Goal: Task Accomplishment & Management: Manage account settings

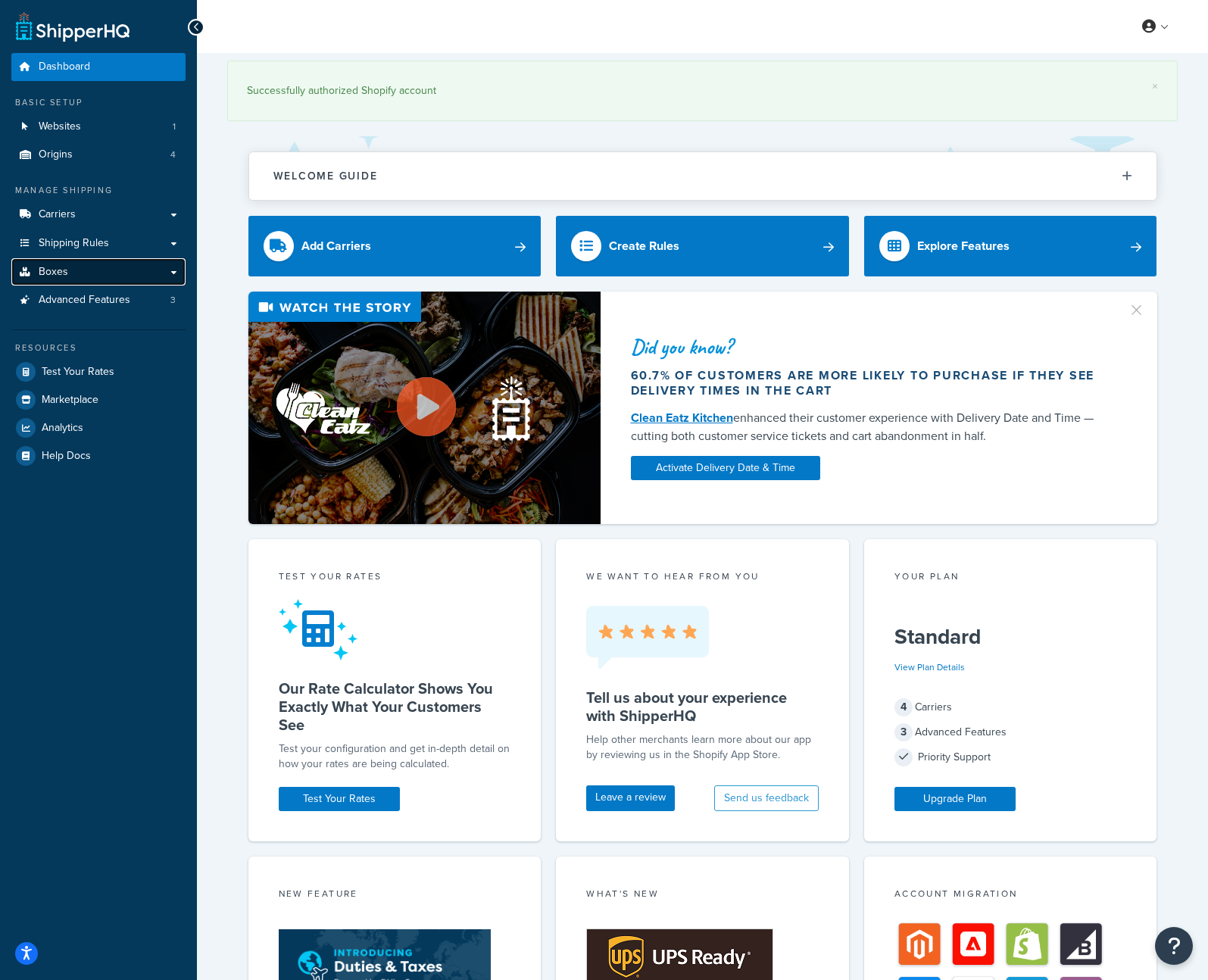
click at [107, 266] on link "Boxes" at bounding box center [98, 272] width 174 height 28
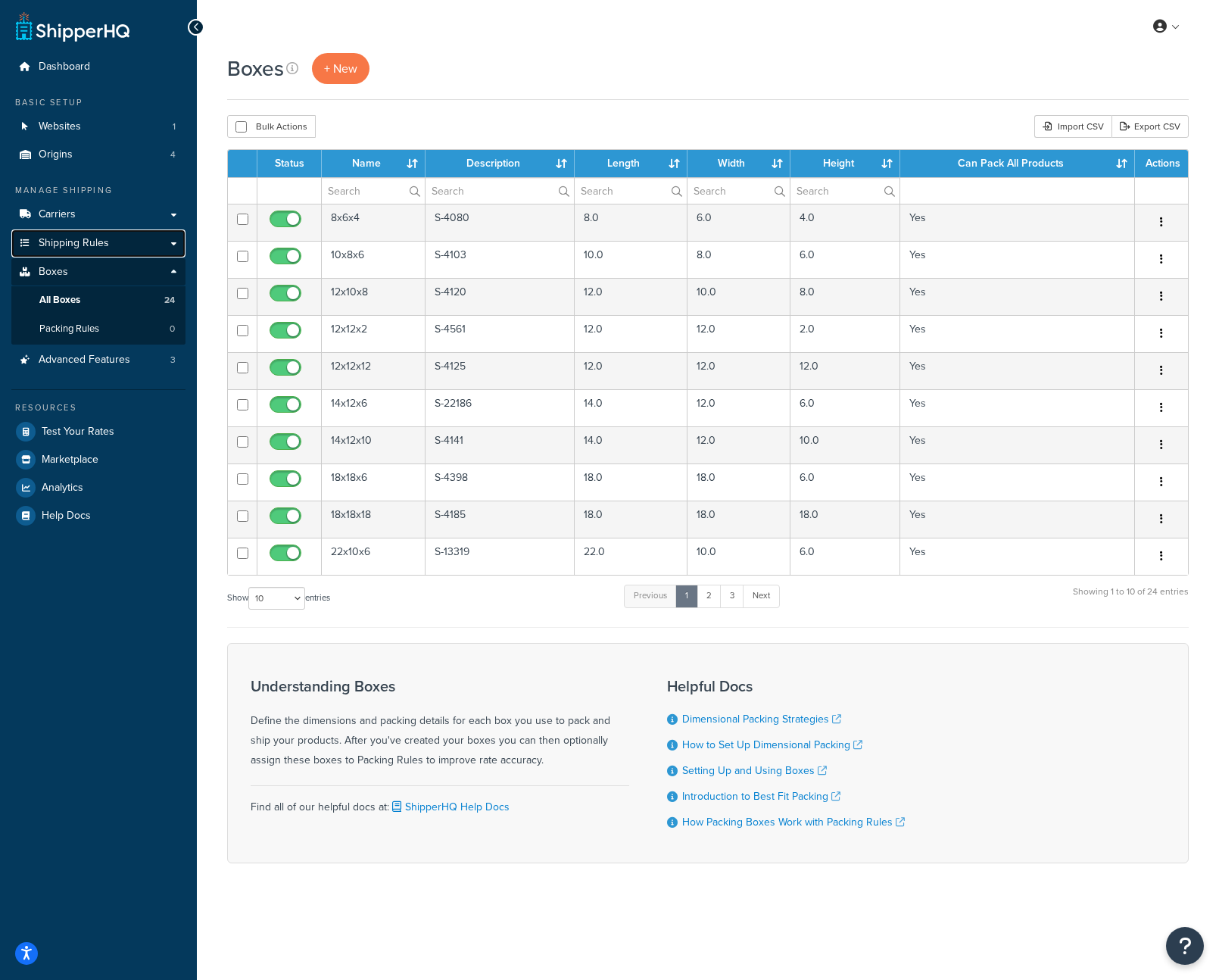
click at [108, 248] on link "Shipping Rules" at bounding box center [98, 243] width 174 height 28
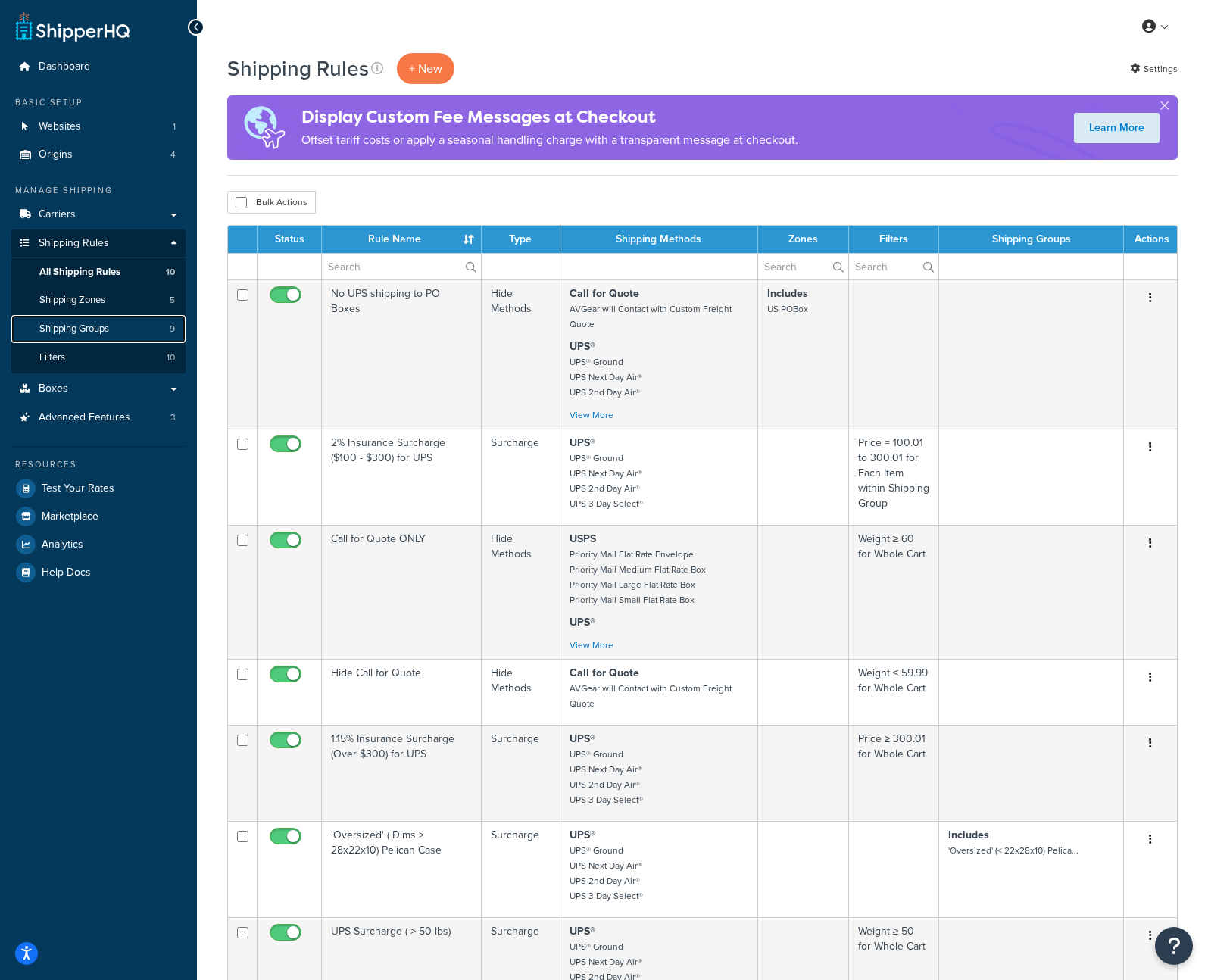
click at [66, 329] on span "Shipping Groups" at bounding box center [74, 329] width 70 height 13
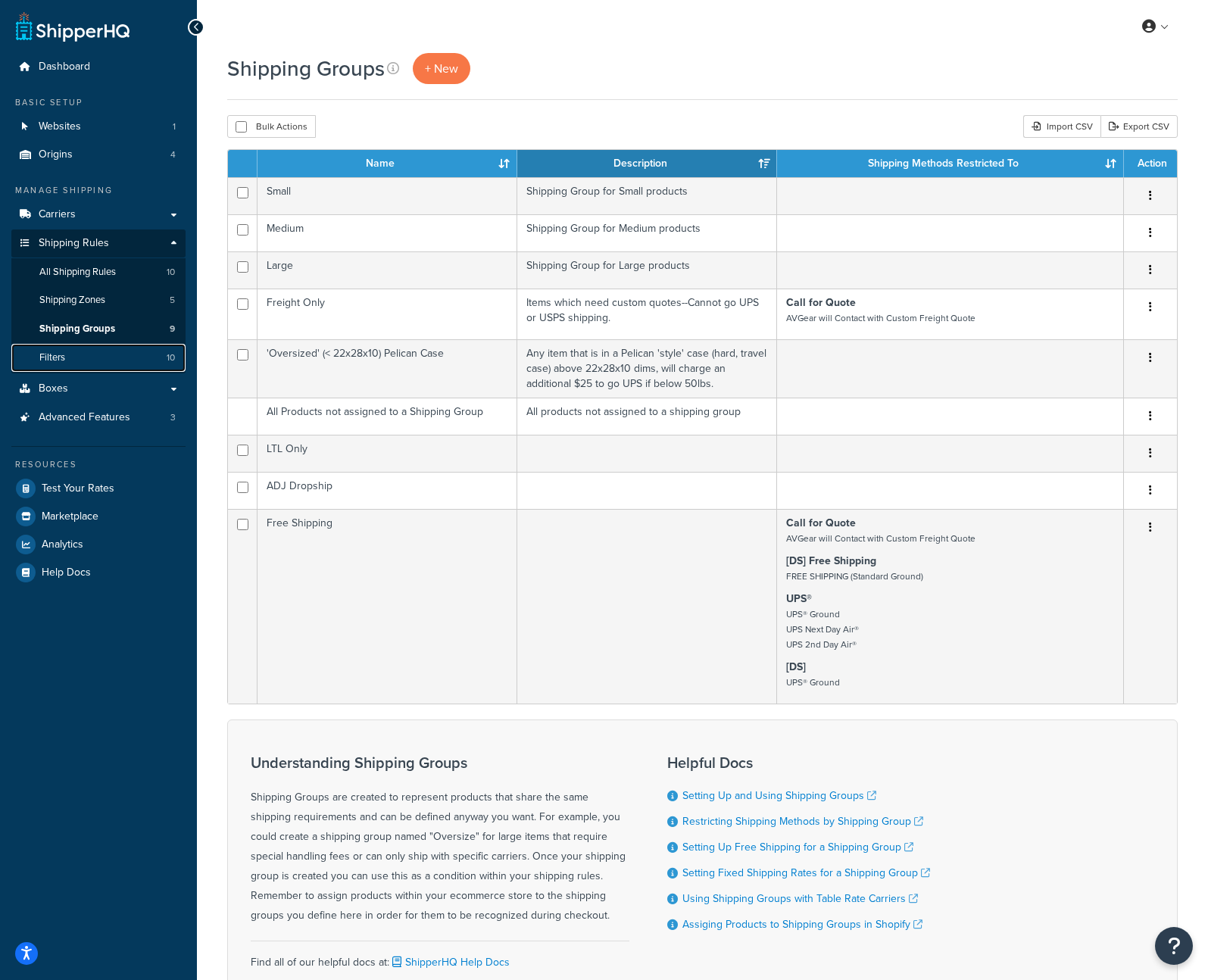
click at [59, 360] on span "Filters" at bounding box center [52, 358] width 25 height 13
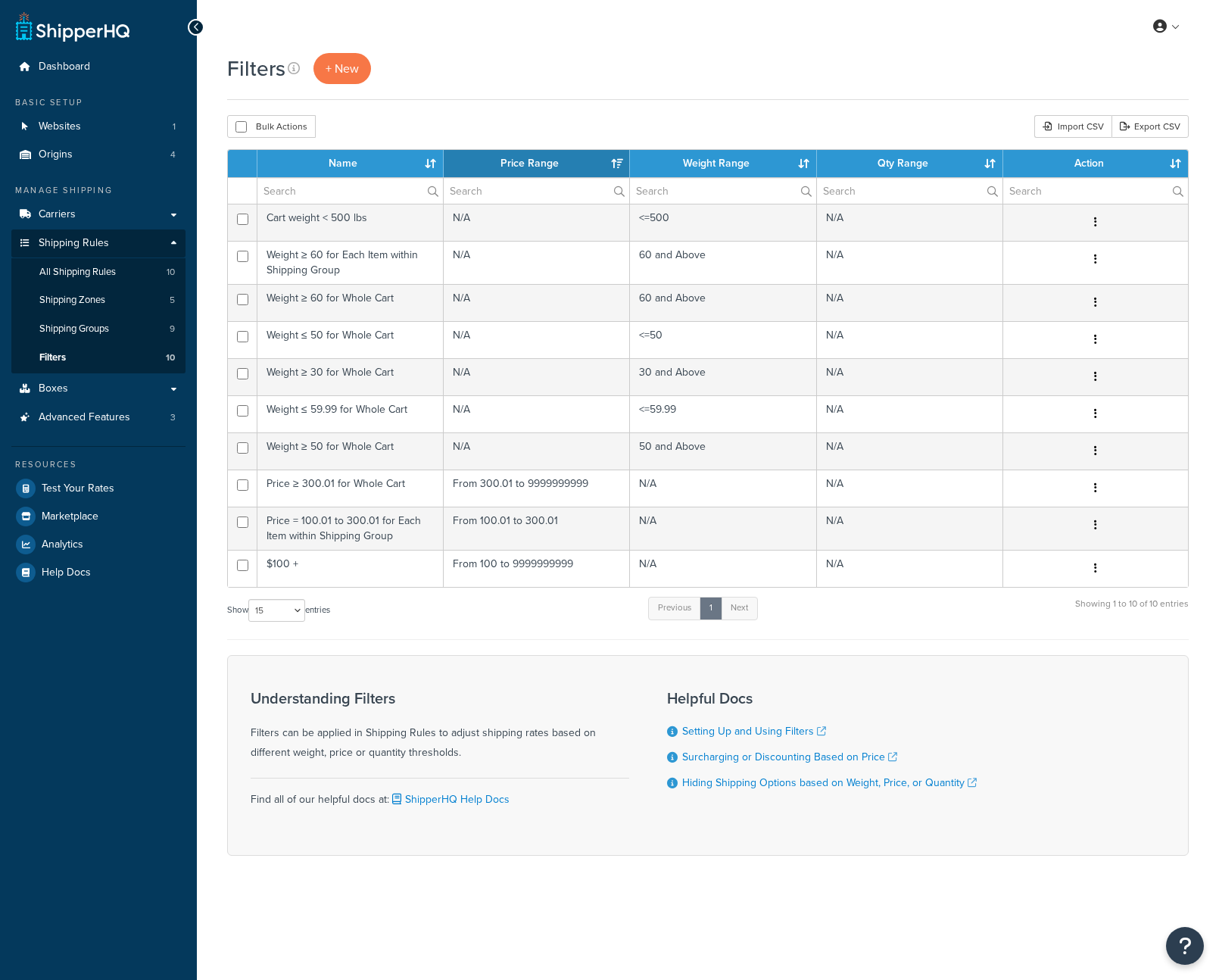
select select "15"
click at [60, 268] on span "All Shipping Rules" at bounding box center [77, 272] width 76 height 13
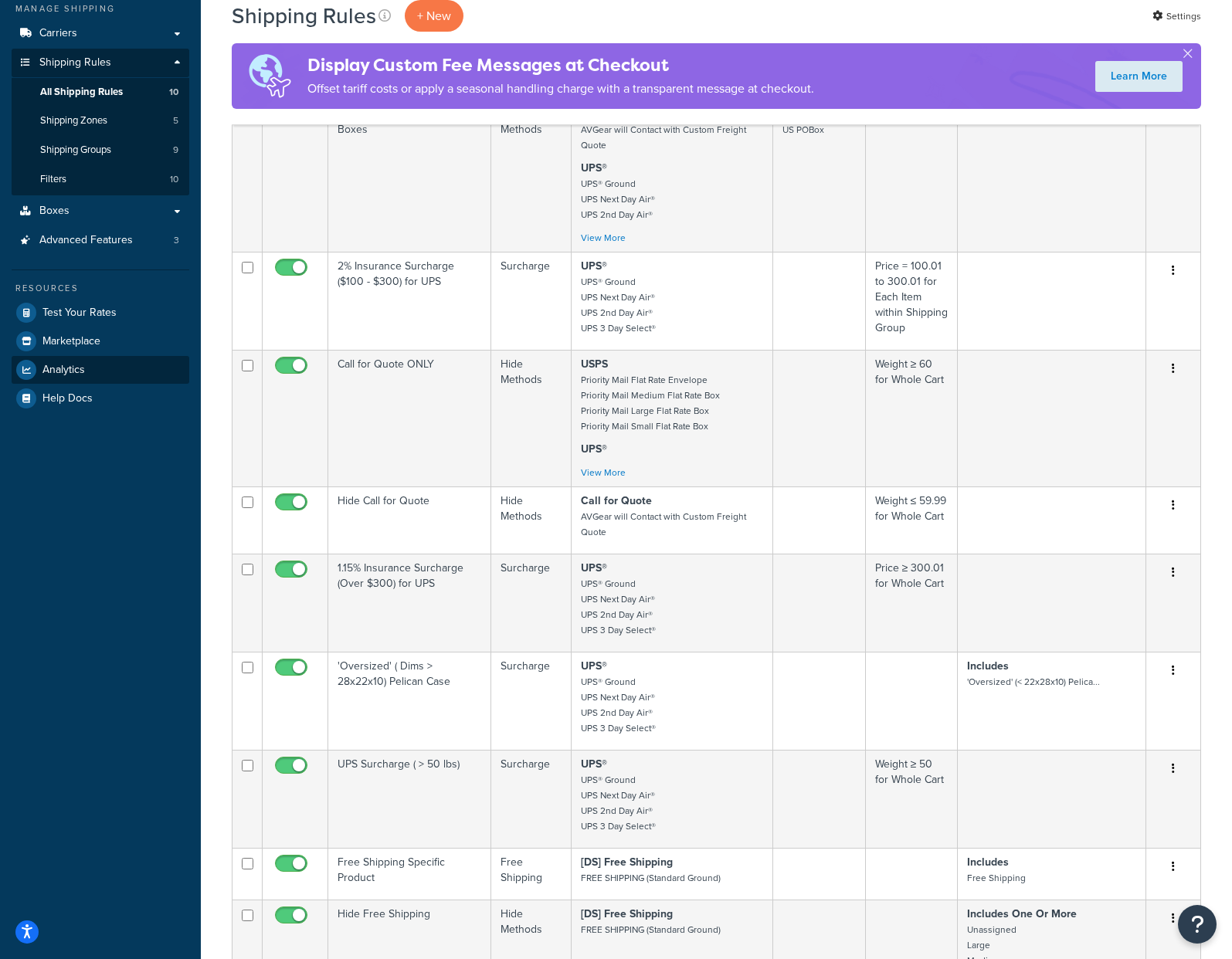
scroll to position [174, 0]
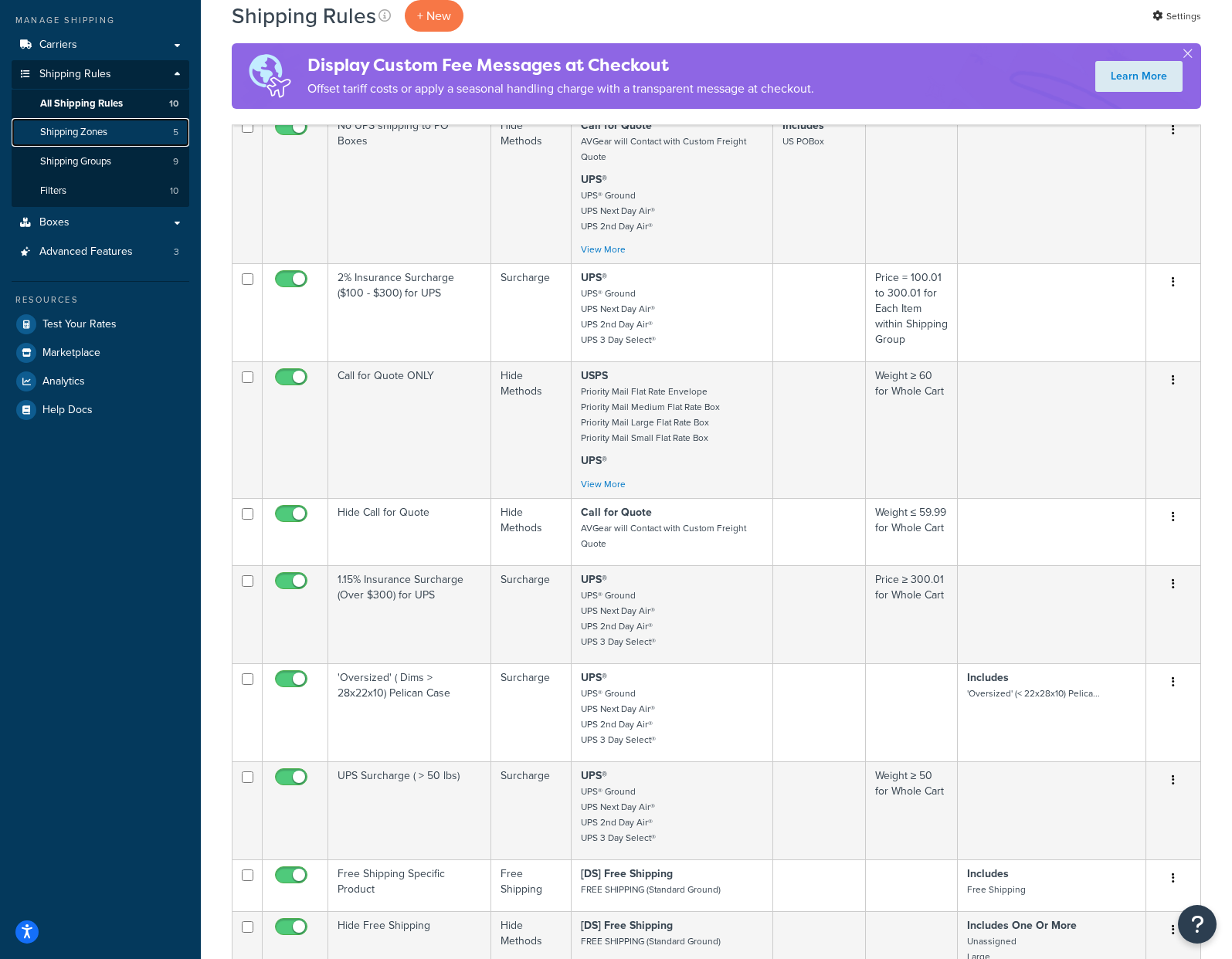
click at [75, 134] on span "Shipping Zones" at bounding box center [74, 132] width 68 height 13
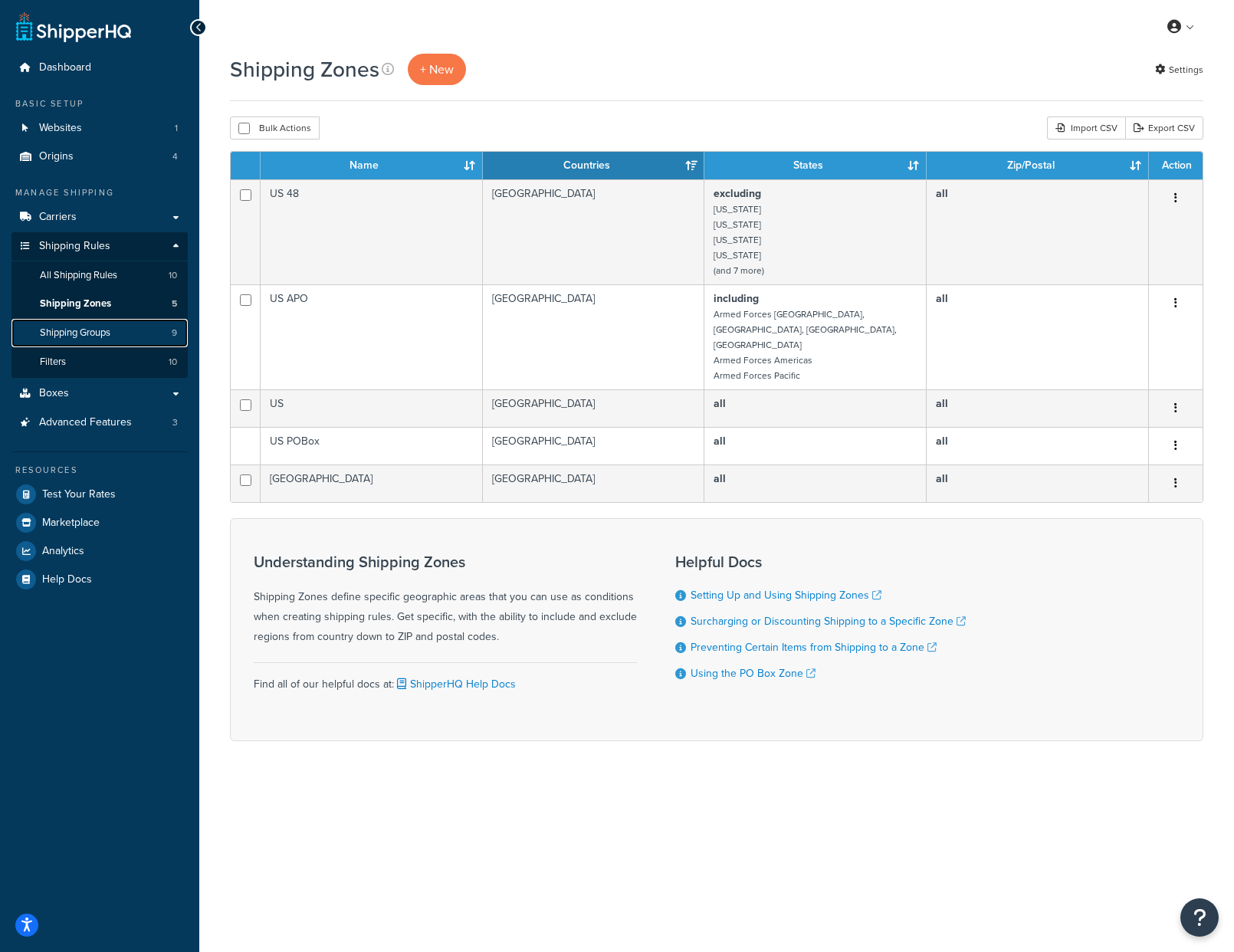
click at [97, 336] on span "Shipping Groups" at bounding box center [75, 333] width 71 height 13
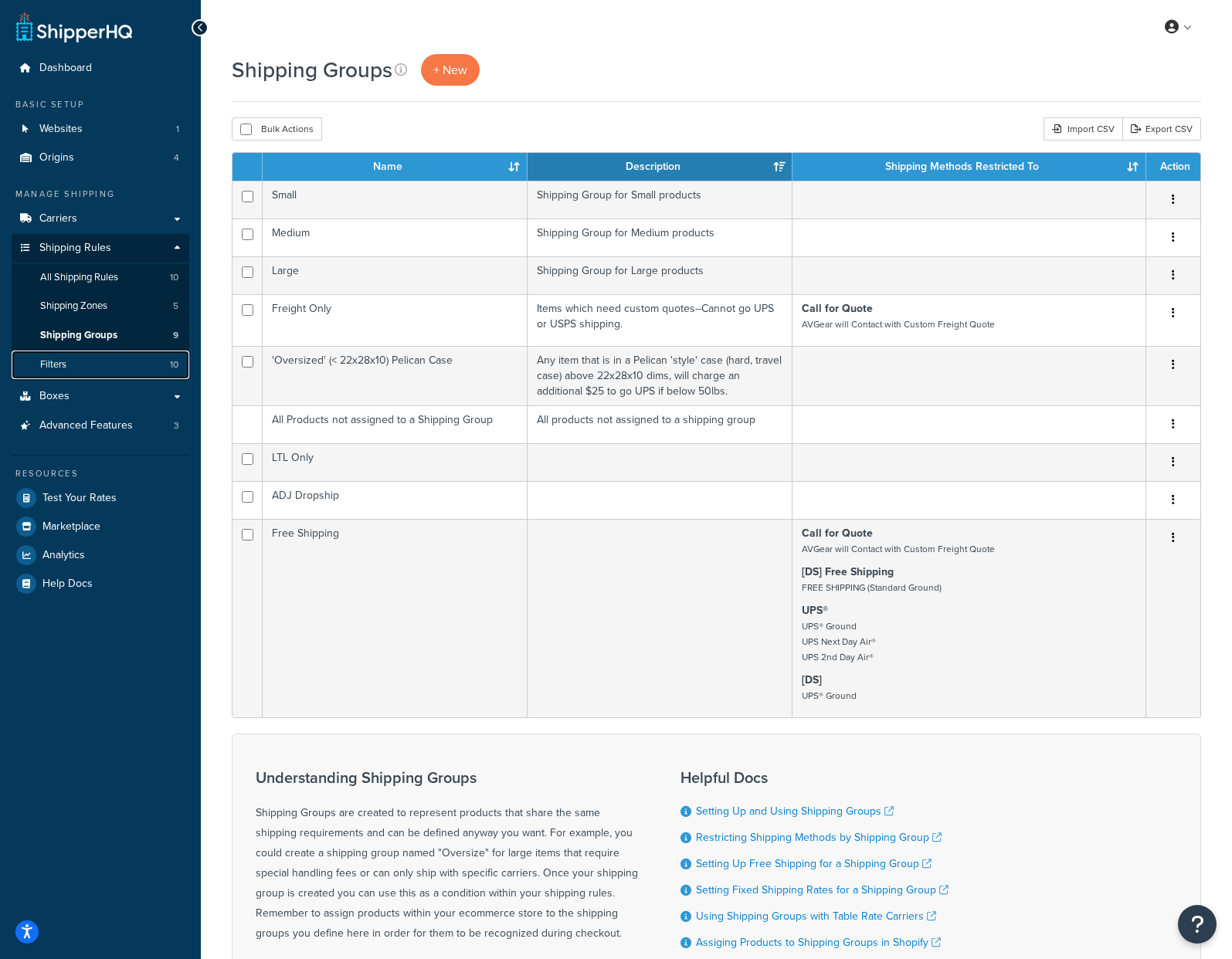
click at [72, 354] on link "Filters 10" at bounding box center [100, 365] width 178 height 29
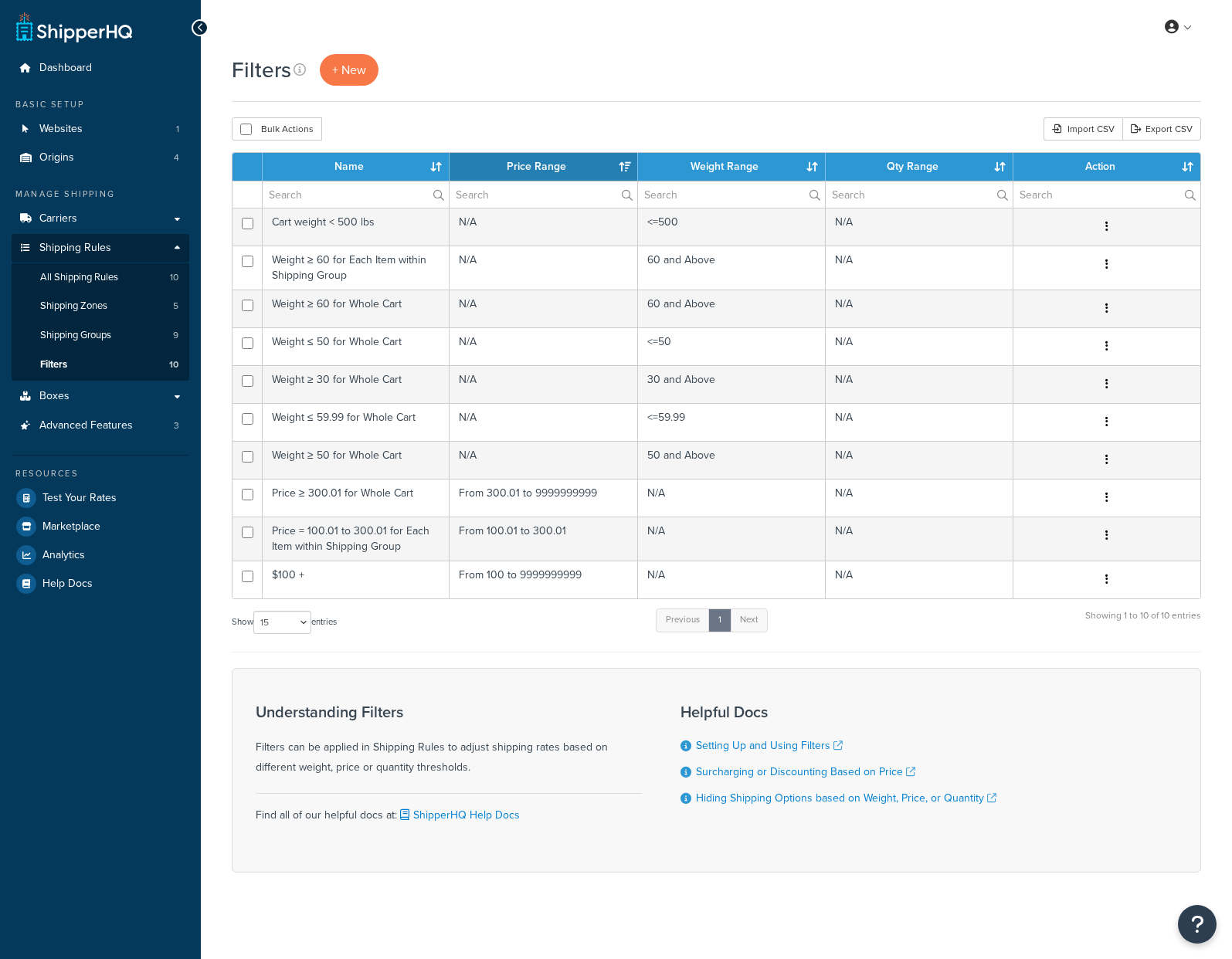
select select "15"
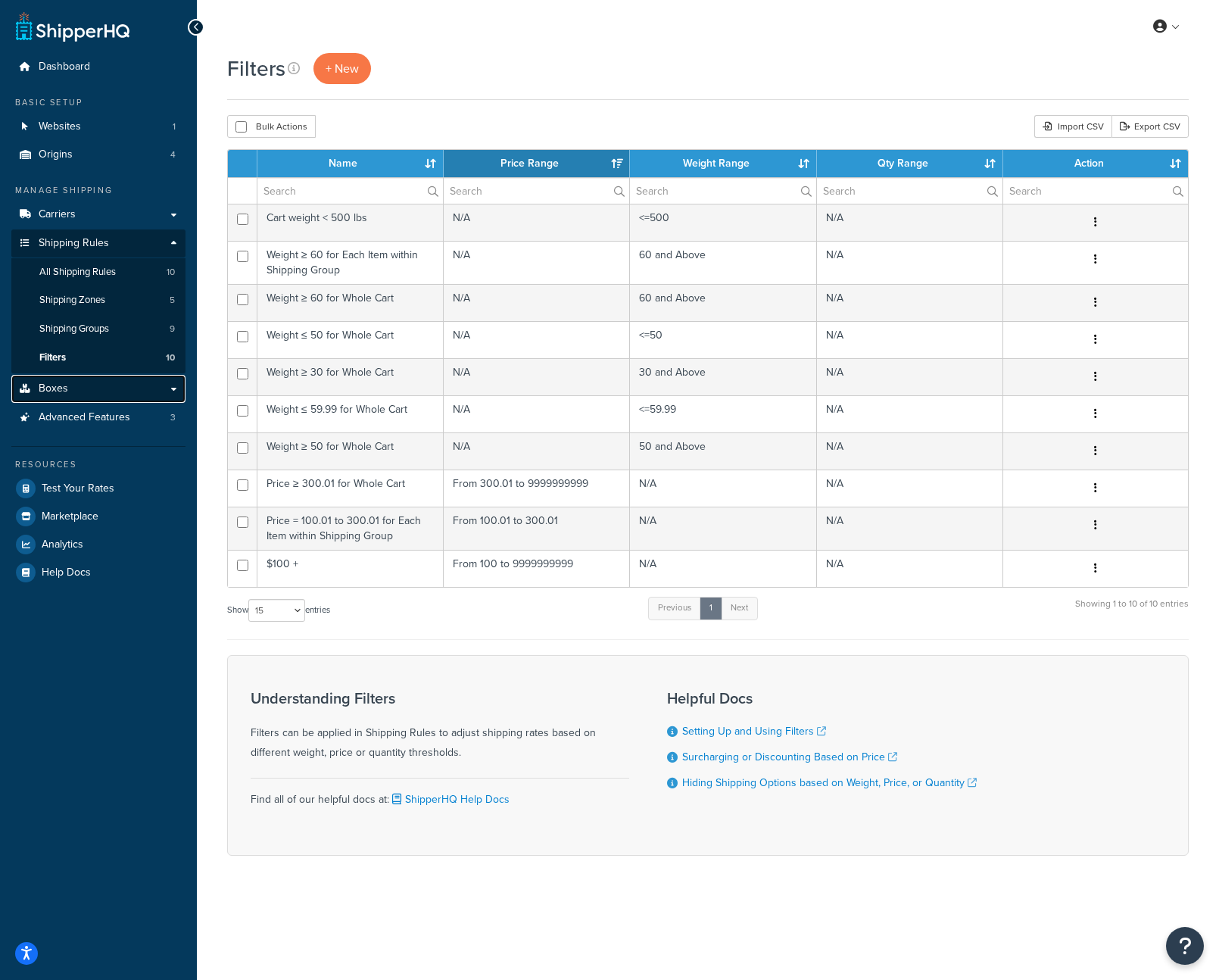
click at [44, 385] on span "Boxes" at bounding box center [53, 388] width 30 height 13
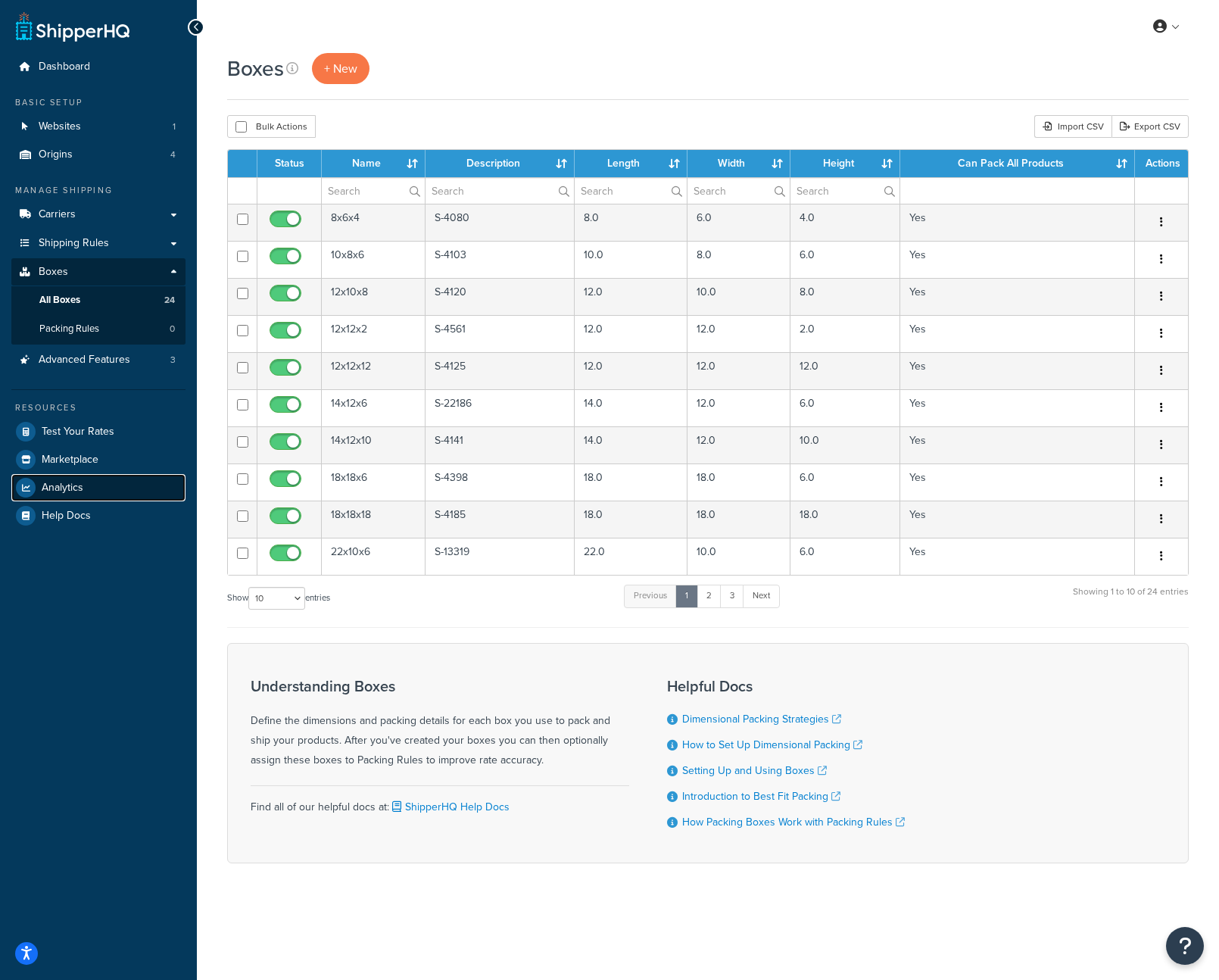
click at [95, 486] on link "Analytics" at bounding box center [98, 487] width 174 height 27
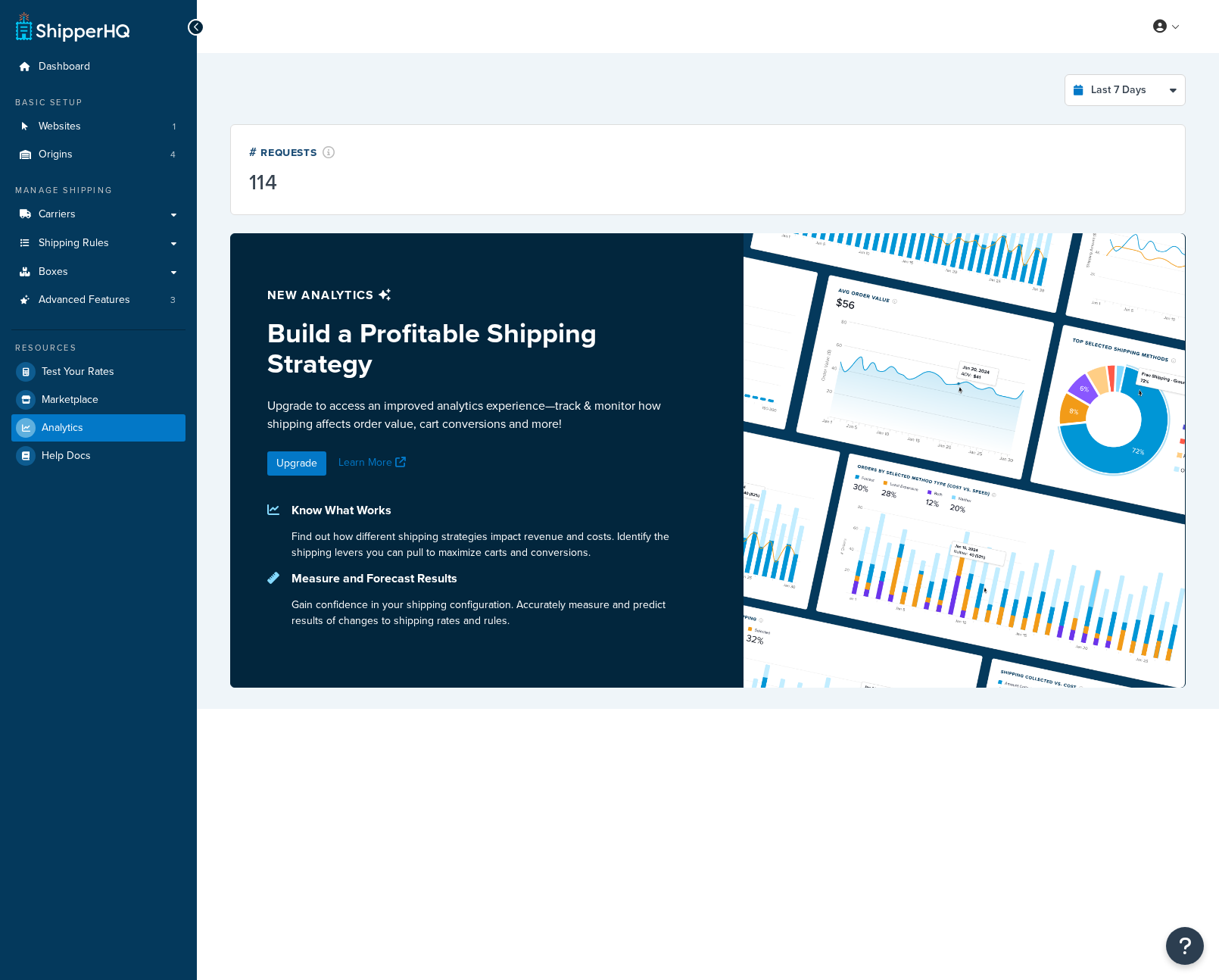
select select "last_7_days"
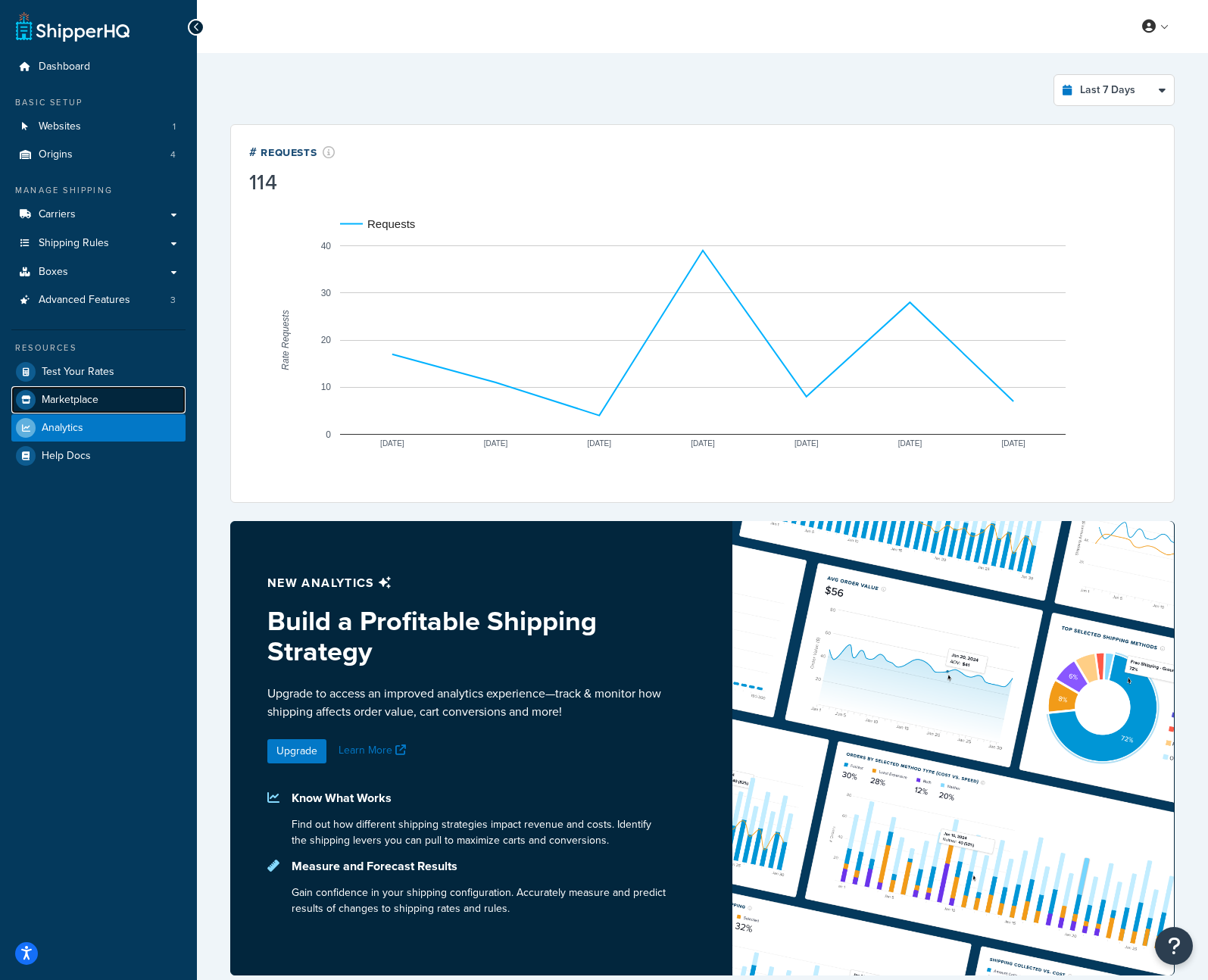
click at [108, 400] on link "Marketplace" at bounding box center [98, 400] width 174 height 27
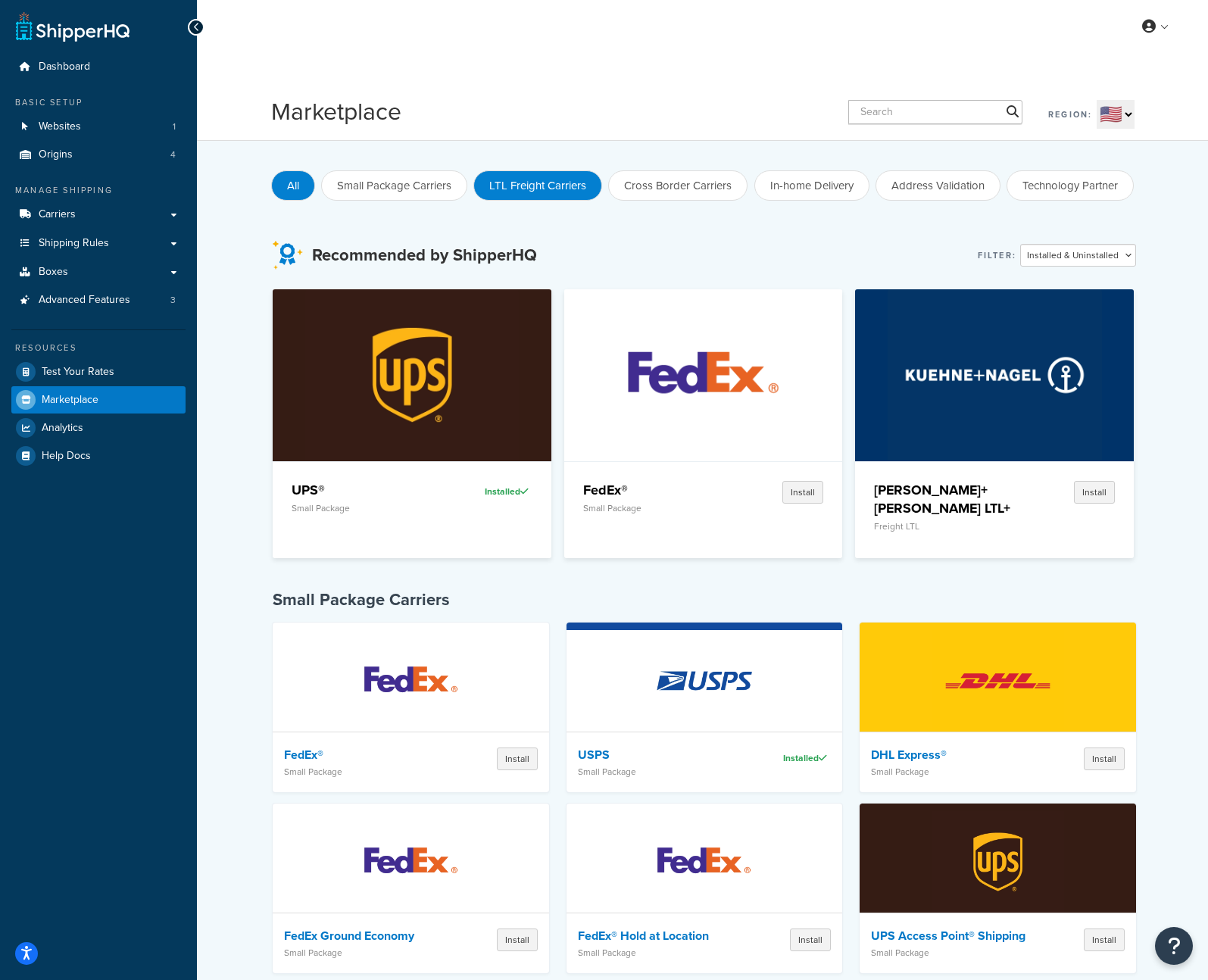
click at [491, 188] on button "LTL Freight Carriers" at bounding box center [538, 186] width 129 height 31
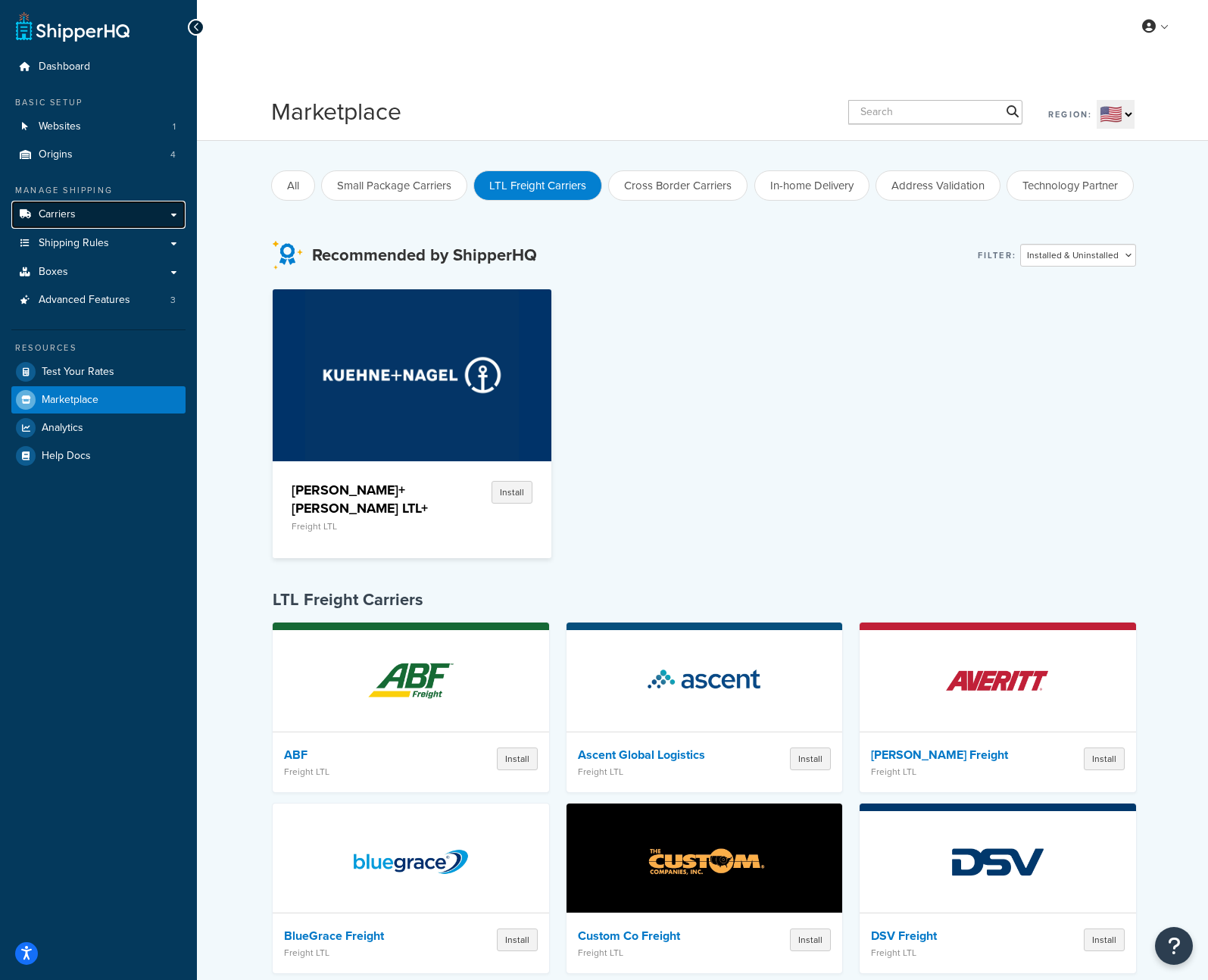
click at [109, 208] on link "Carriers" at bounding box center [98, 214] width 174 height 28
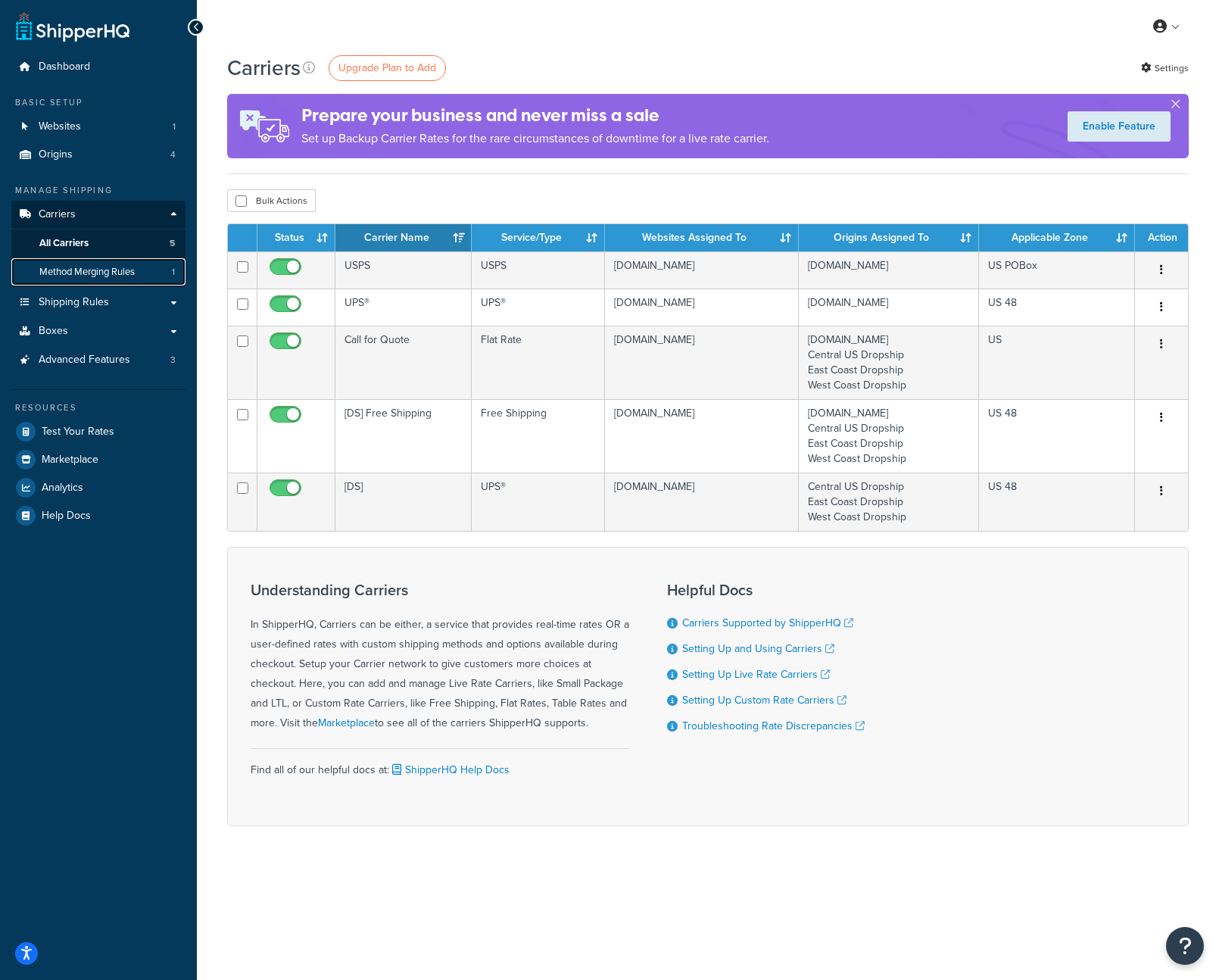
click at [73, 270] on span "Method Merging Rules" at bounding box center [87, 272] width 95 height 13
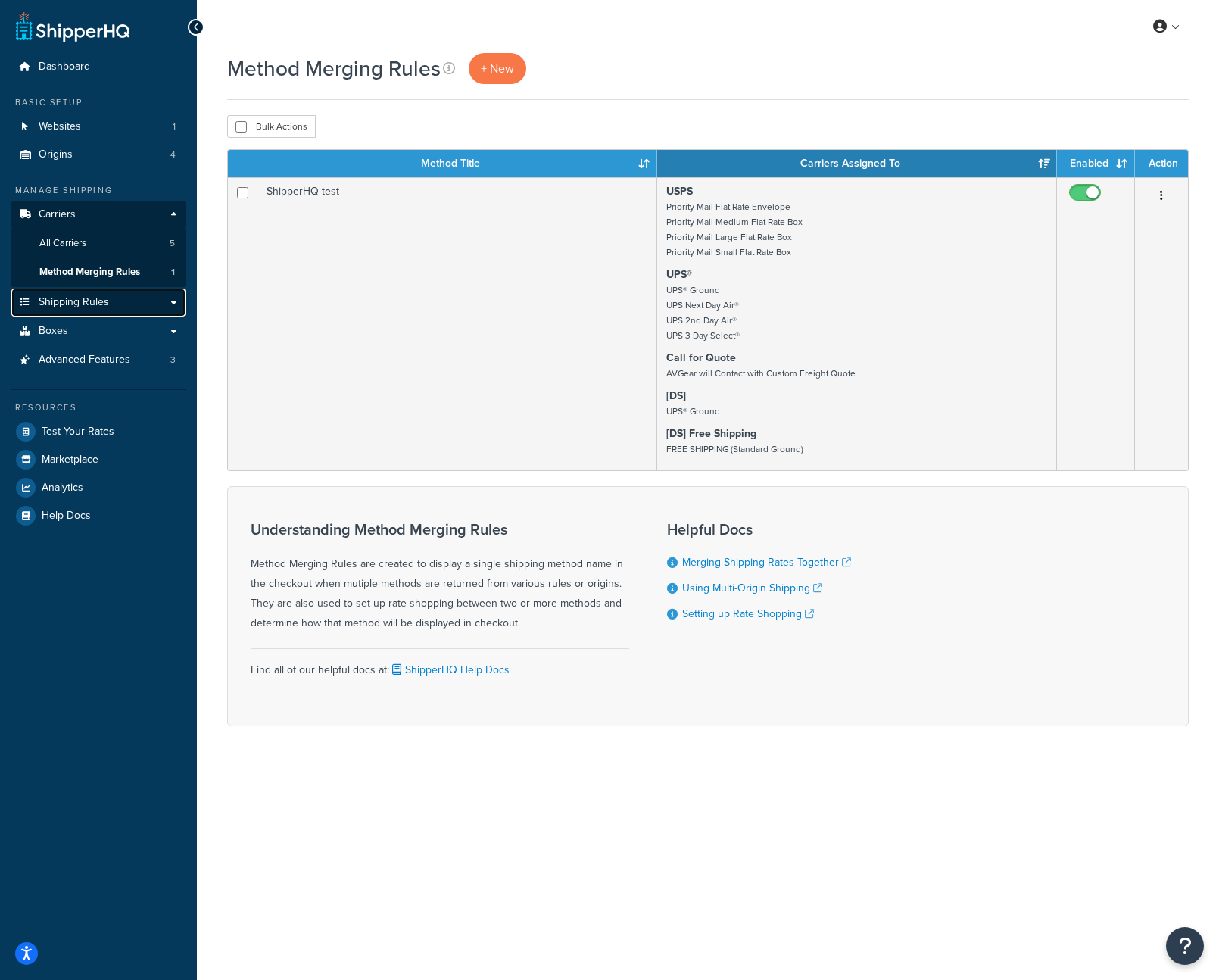
click at [100, 303] on span "Shipping Rules" at bounding box center [73, 302] width 71 height 13
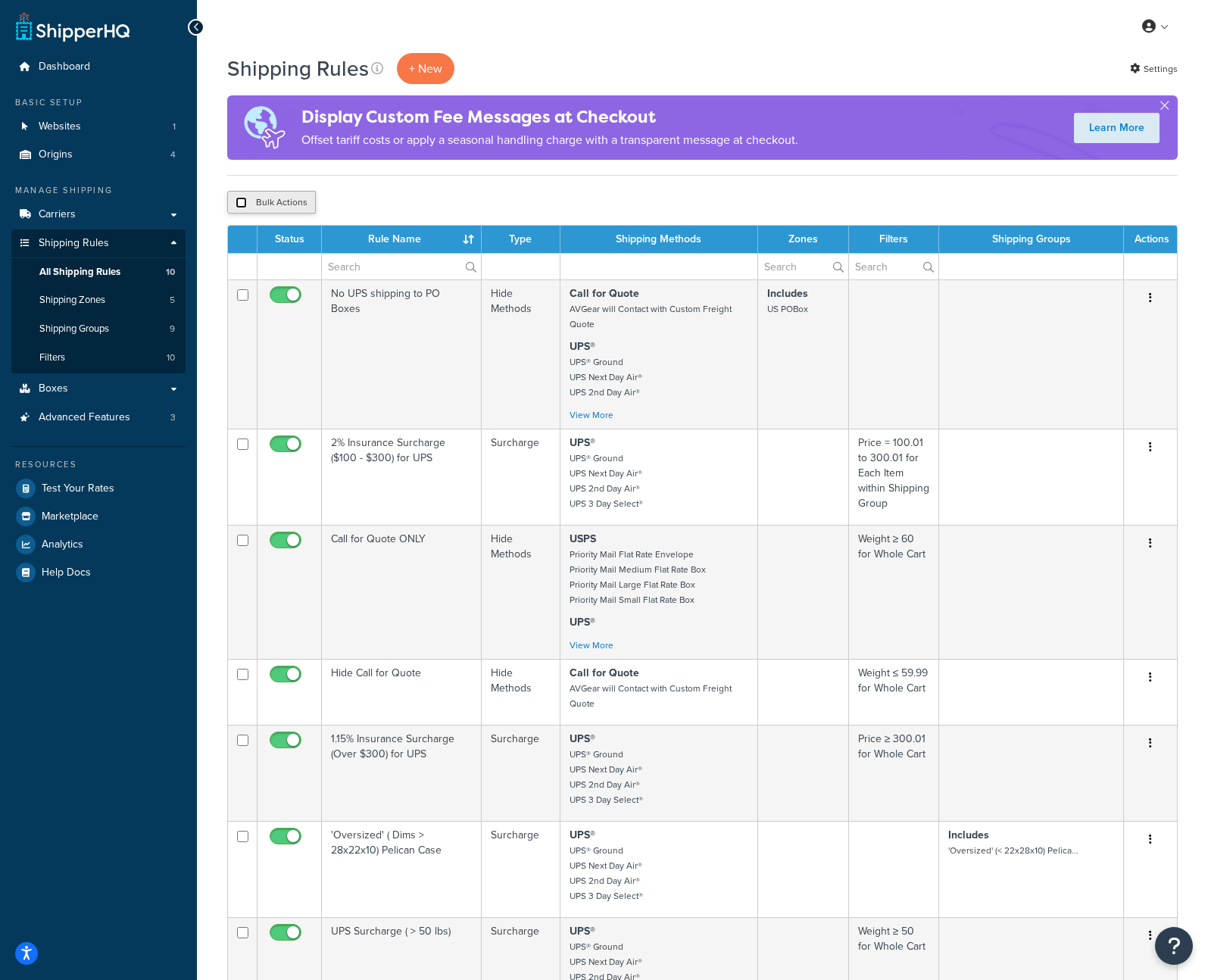
click at [237, 202] on input "checkbox" at bounding box center [240, 202] width 11 height 11
checkbox input "true"
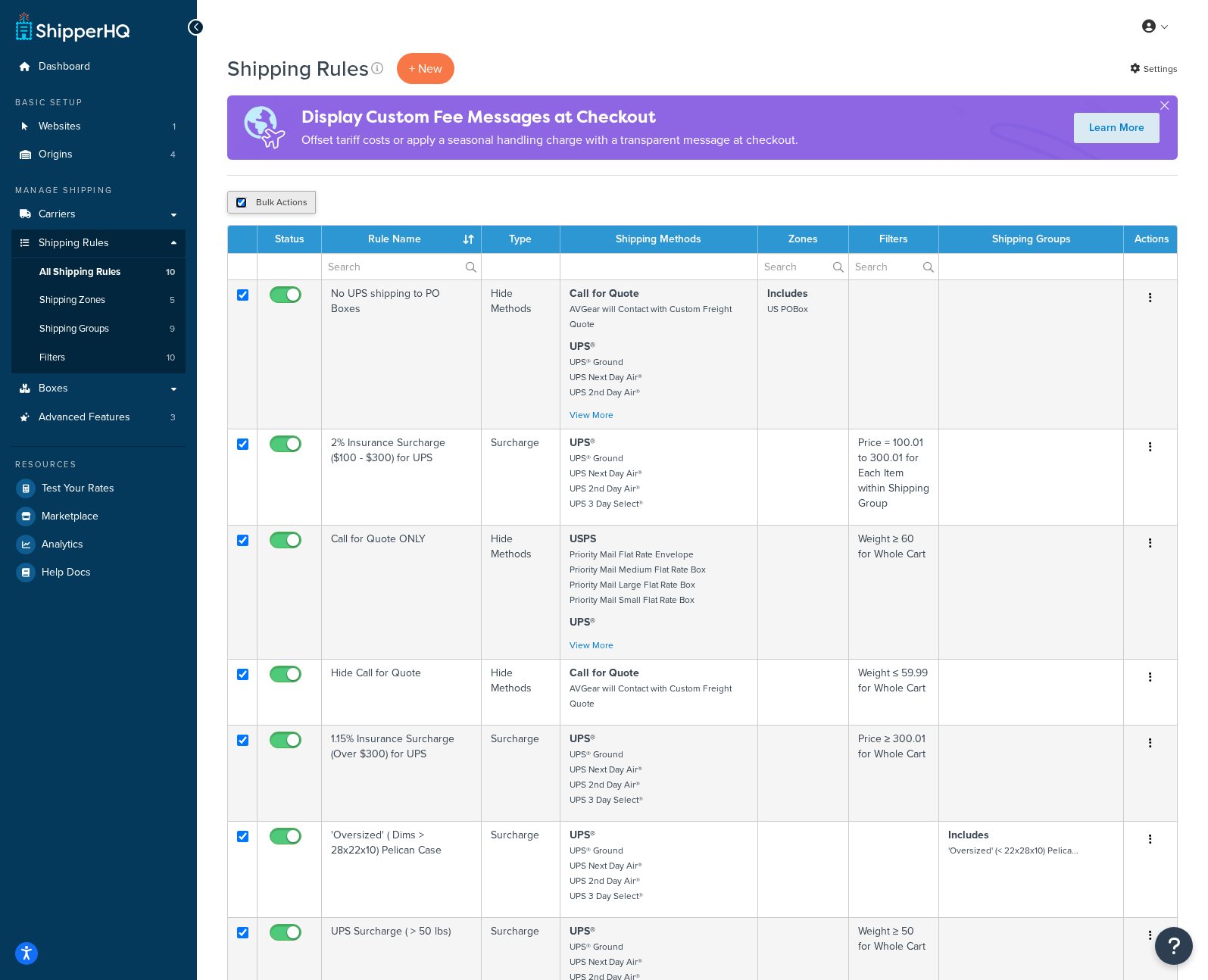
checkbox input "true"
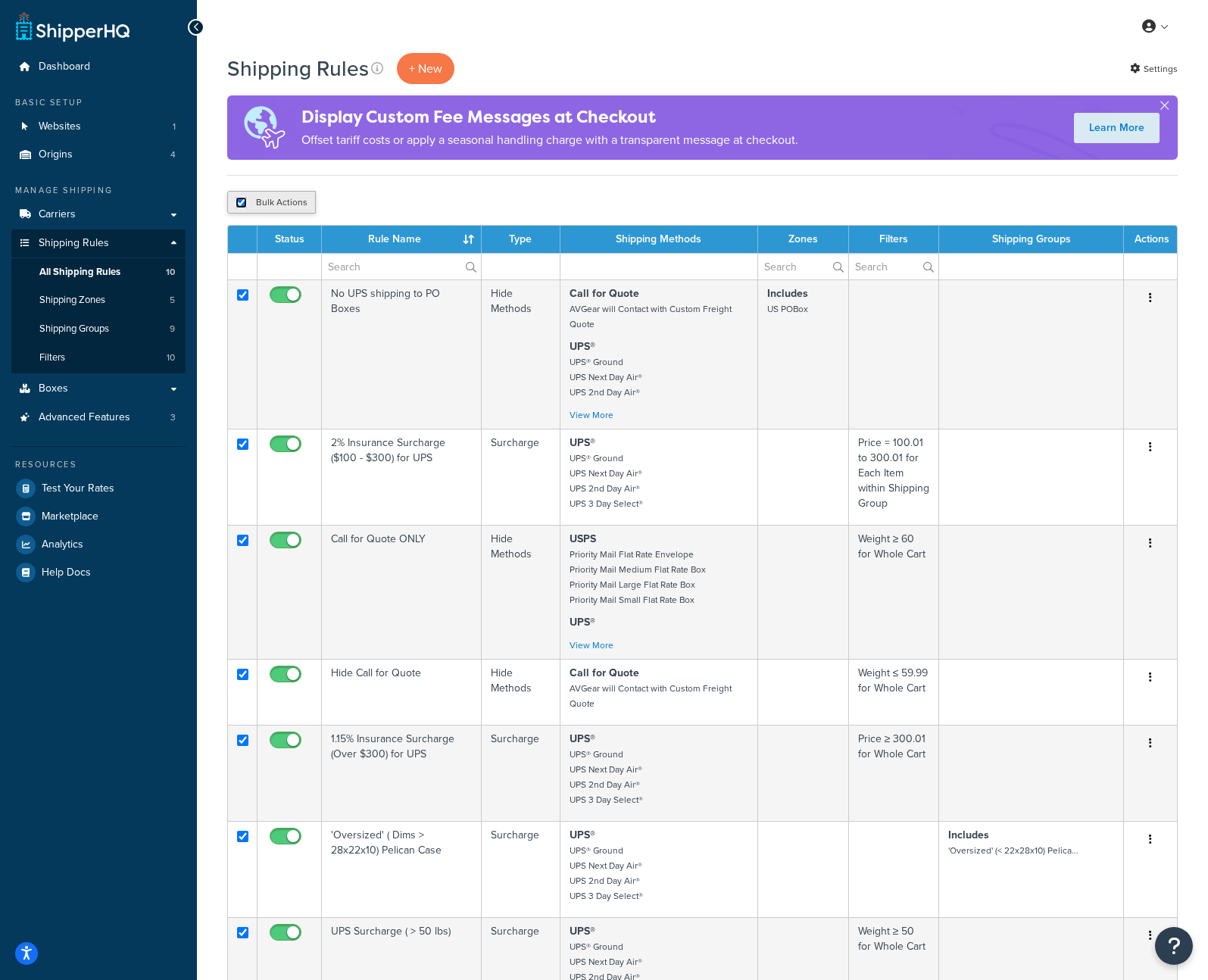
checkbox input "true"
click at [237, 202] on input "checkbox" at bounding box center [240, 202] width 11 height 11
checkbox input "false"
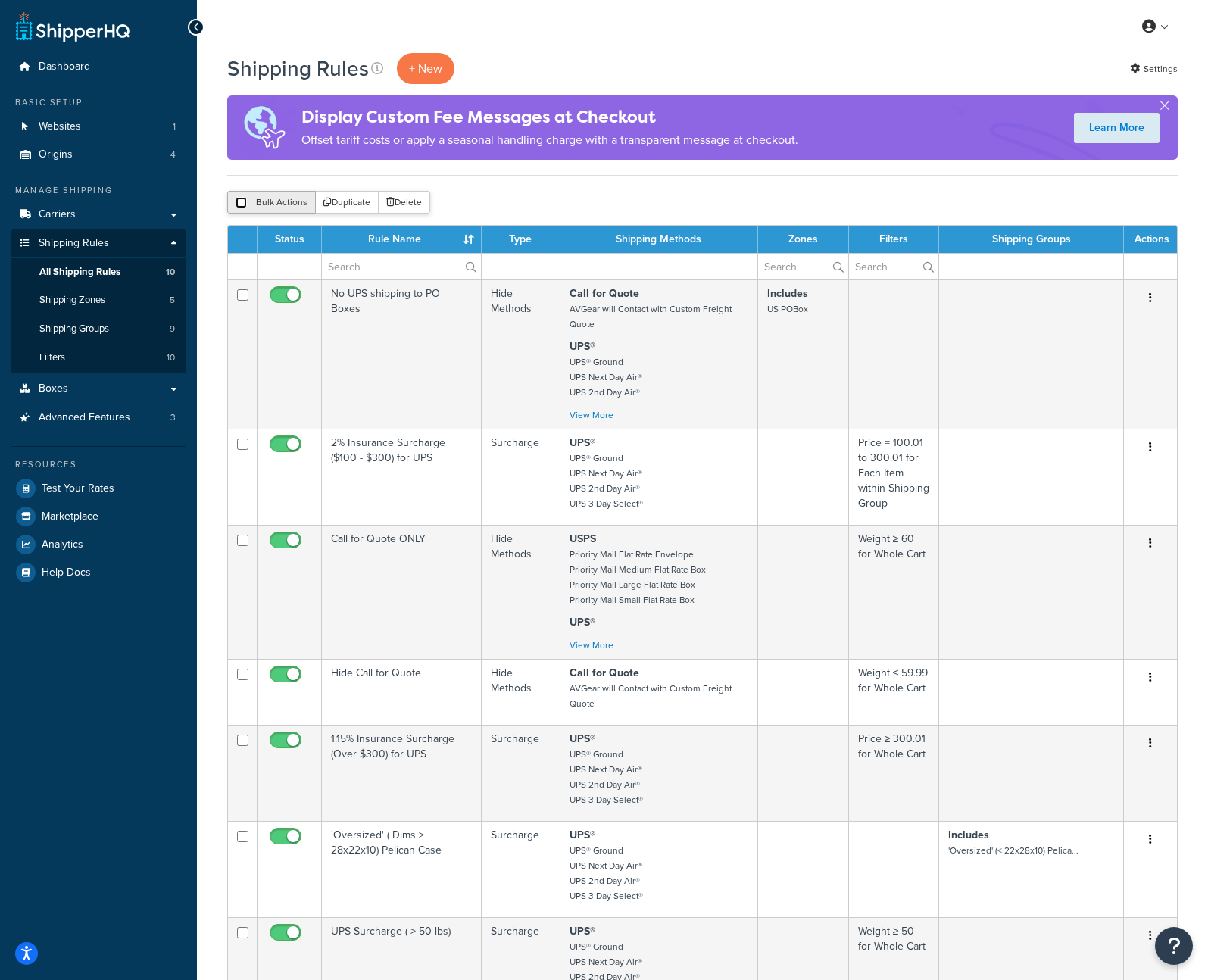
checkbox input "false"
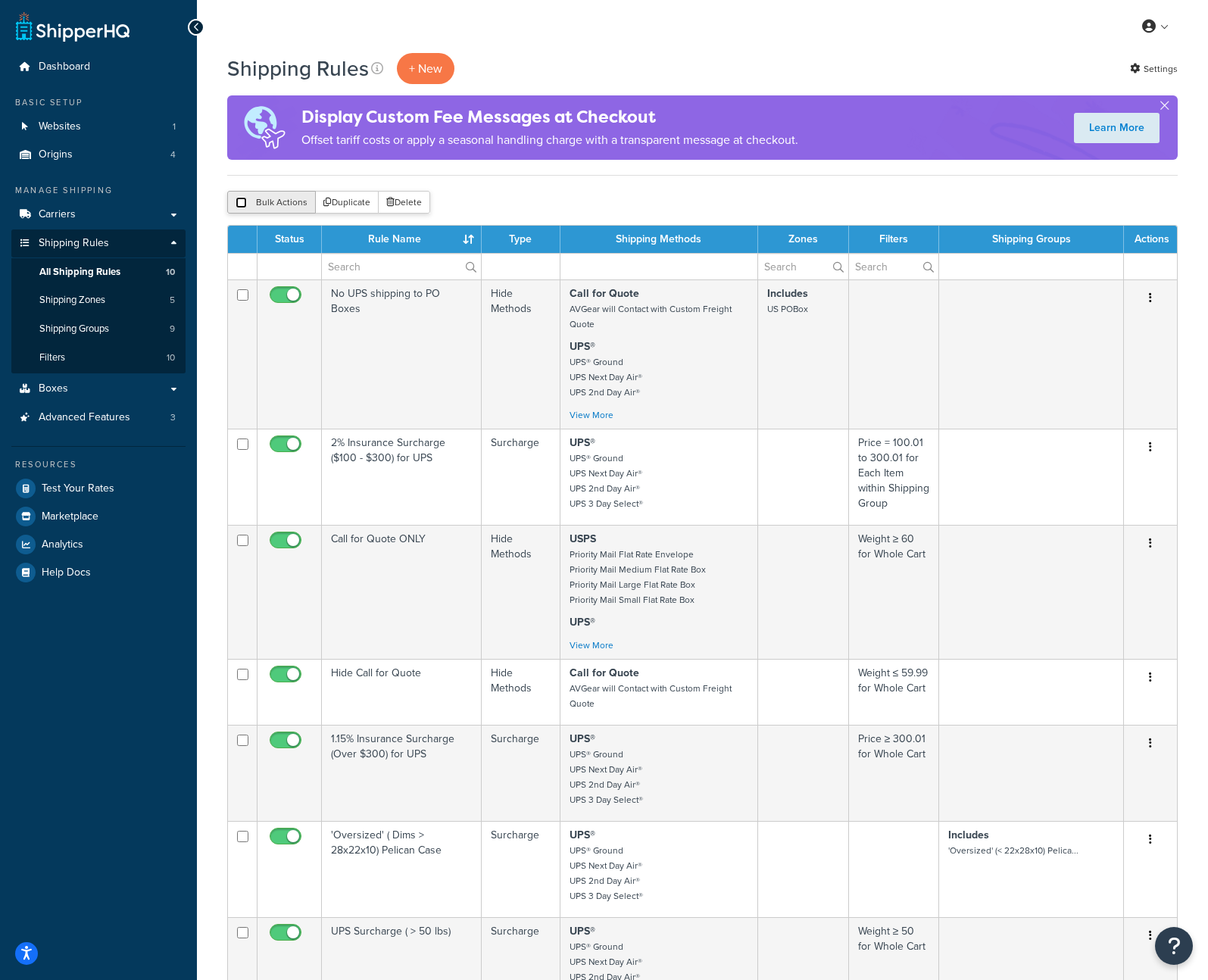
checkbox input "false"
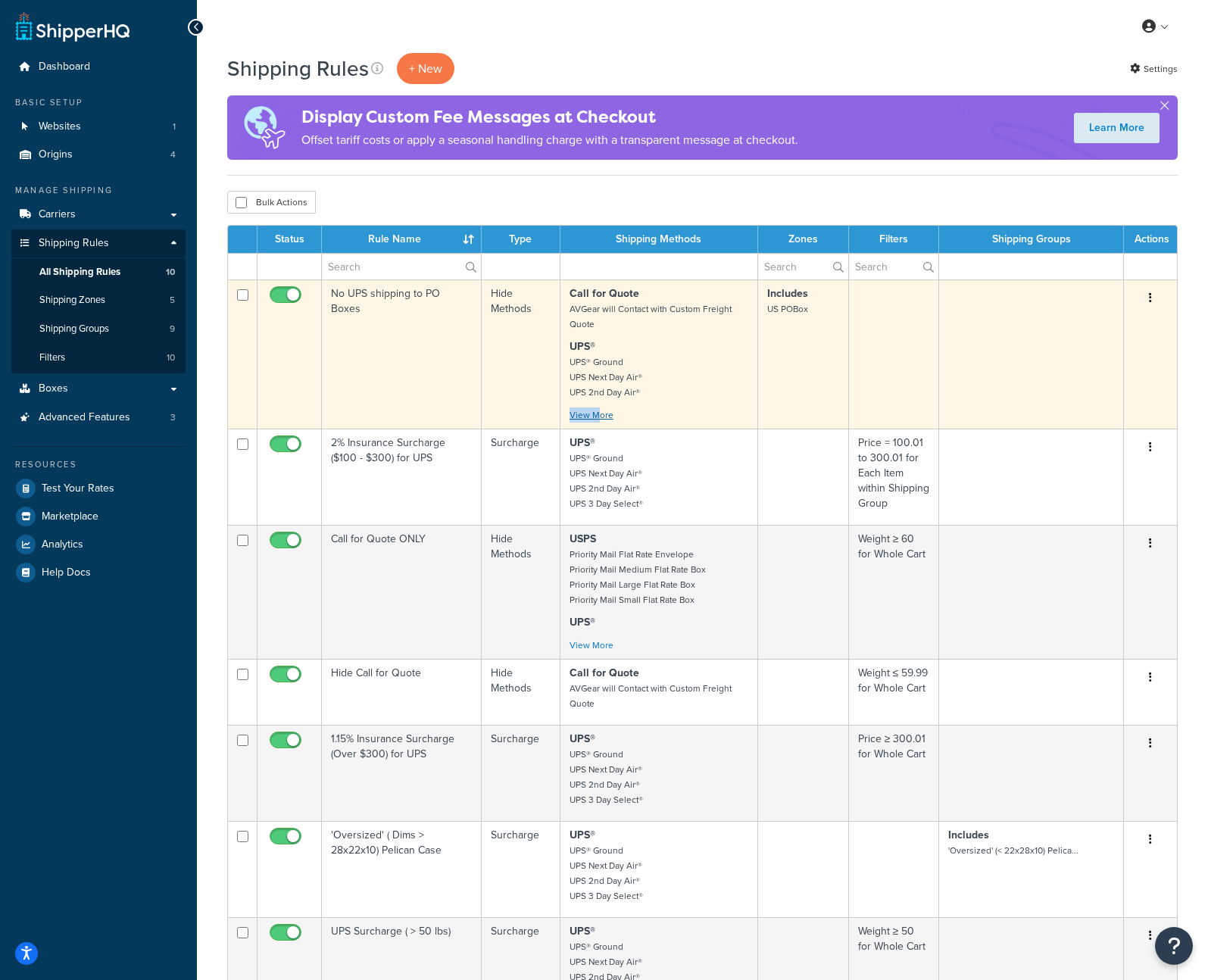
drag, startPoint x: 577, startPoint y: 407, endPoint x: 597, endPoint y: 413, distance: 20.9
click at [597, 413] on div "Call for Quote AVGear will Contact with Custom Freight Quote UPS® UPS® Ground U…" at bounding box center [658, 354] width 178 height 136
click at [599, 412] on link "View More" at bounding box center [591, 415] width 44 height 14
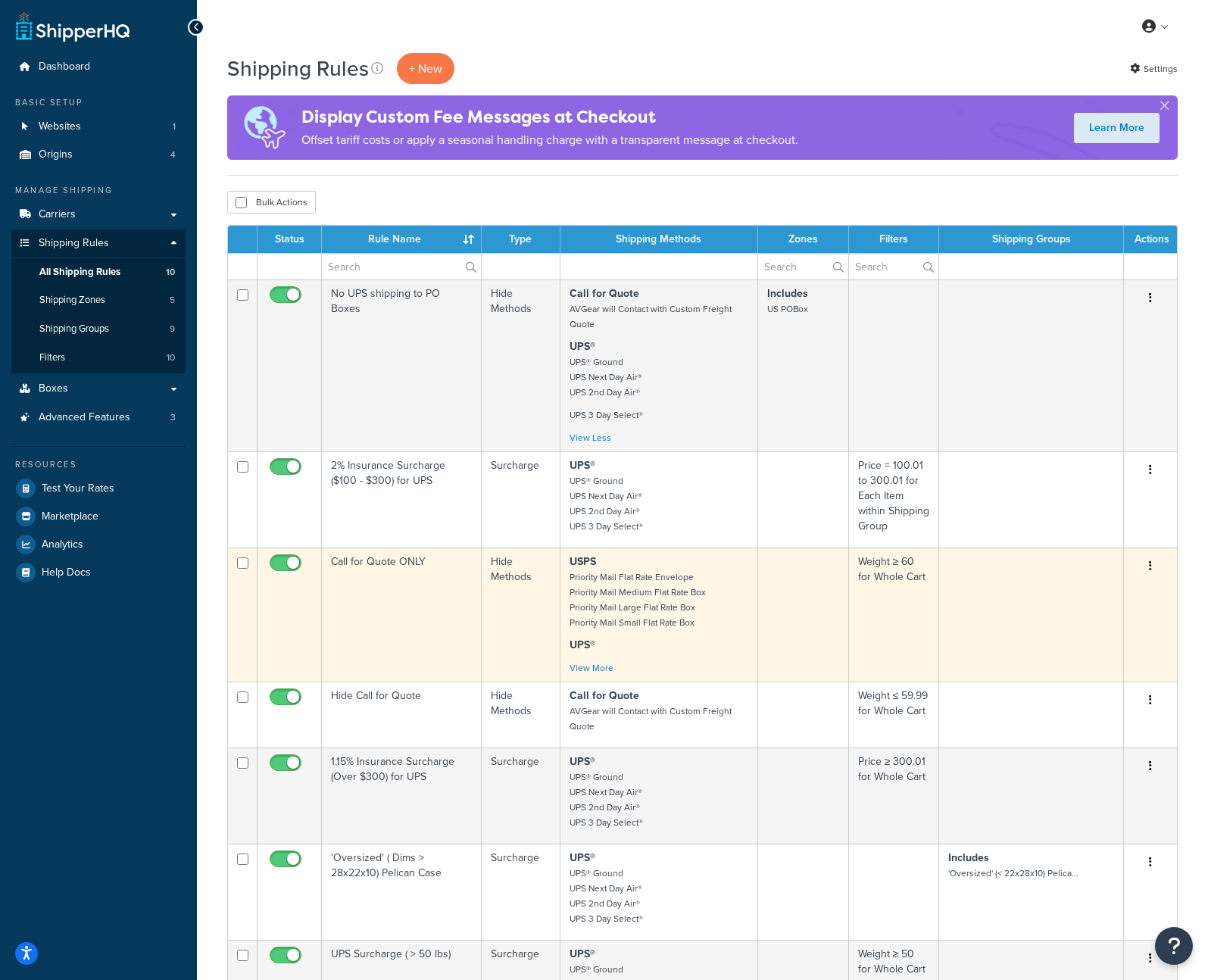
click at [613, 666] on div "USPS Priority Mail Flat Rate Envelope Priority Mail Medium Flat Rate Box Priori…" at bounding box center [658, 615] width 178 height 121
click at [597, 663] on link "View More" at bounding box center [591, 667] width 44 height 14
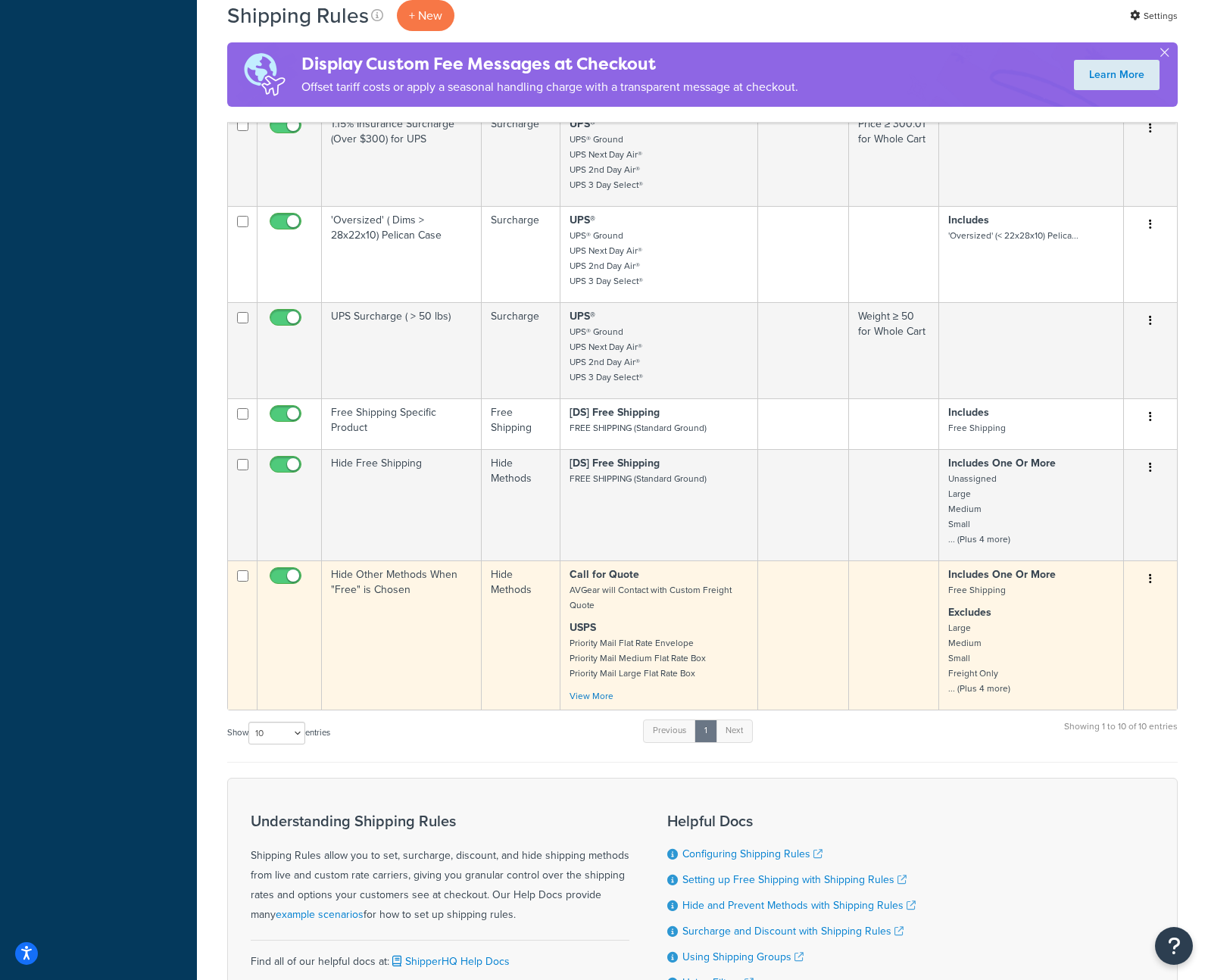
scroll to position [778, 0]
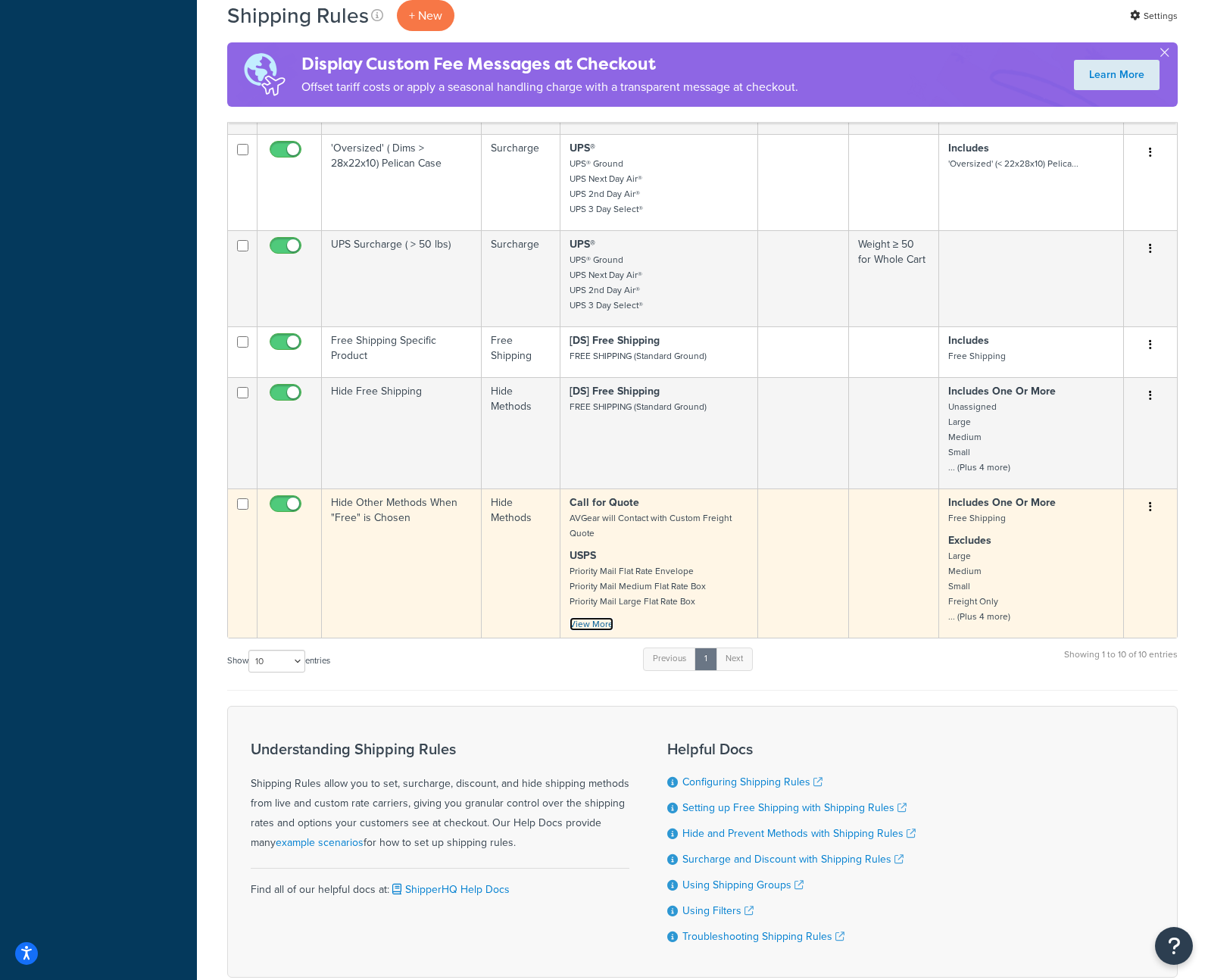
click at [597, 625] on link "View More" at bounding box center [591, 624] width 44 height 14
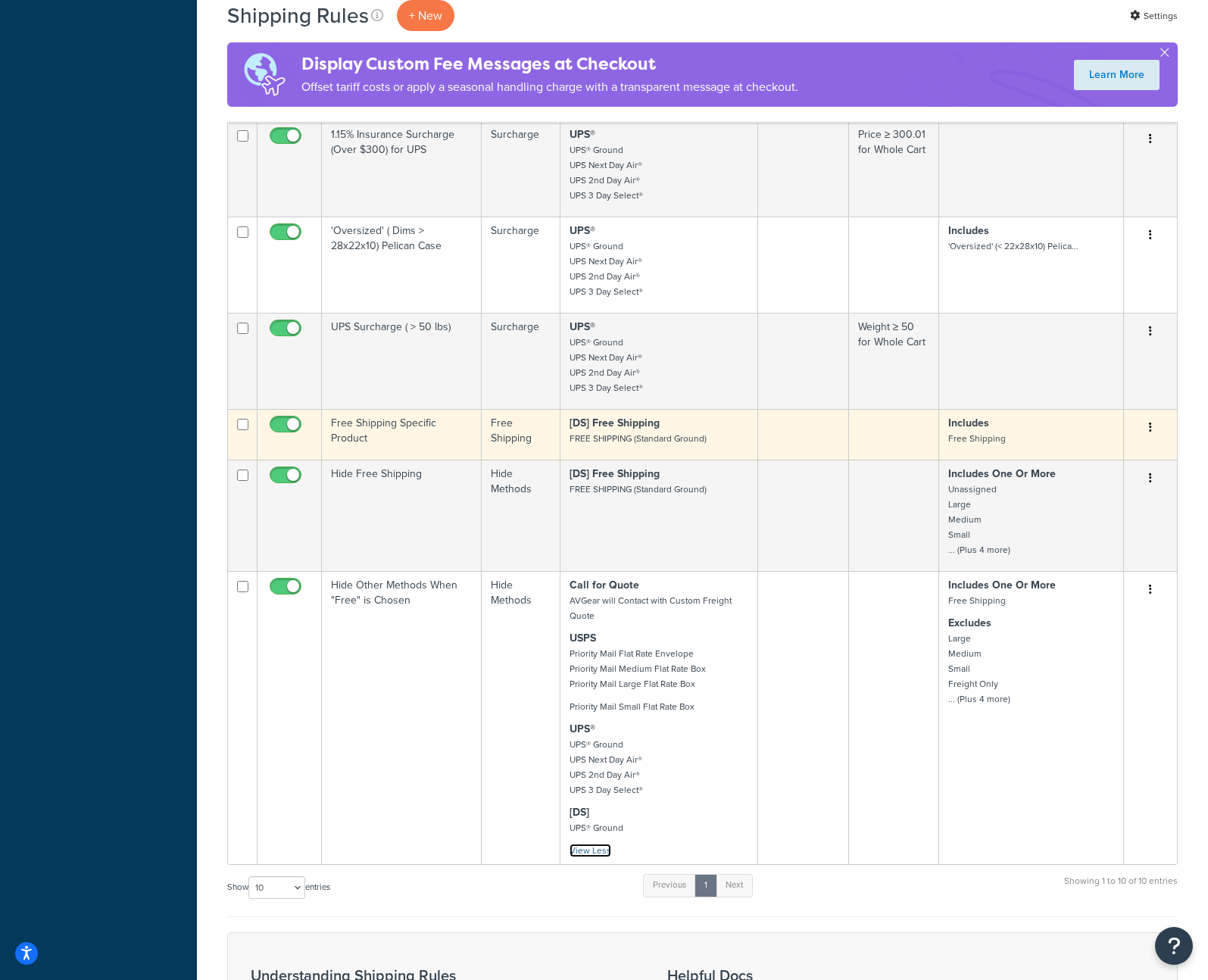
scroll to position [0, 0]
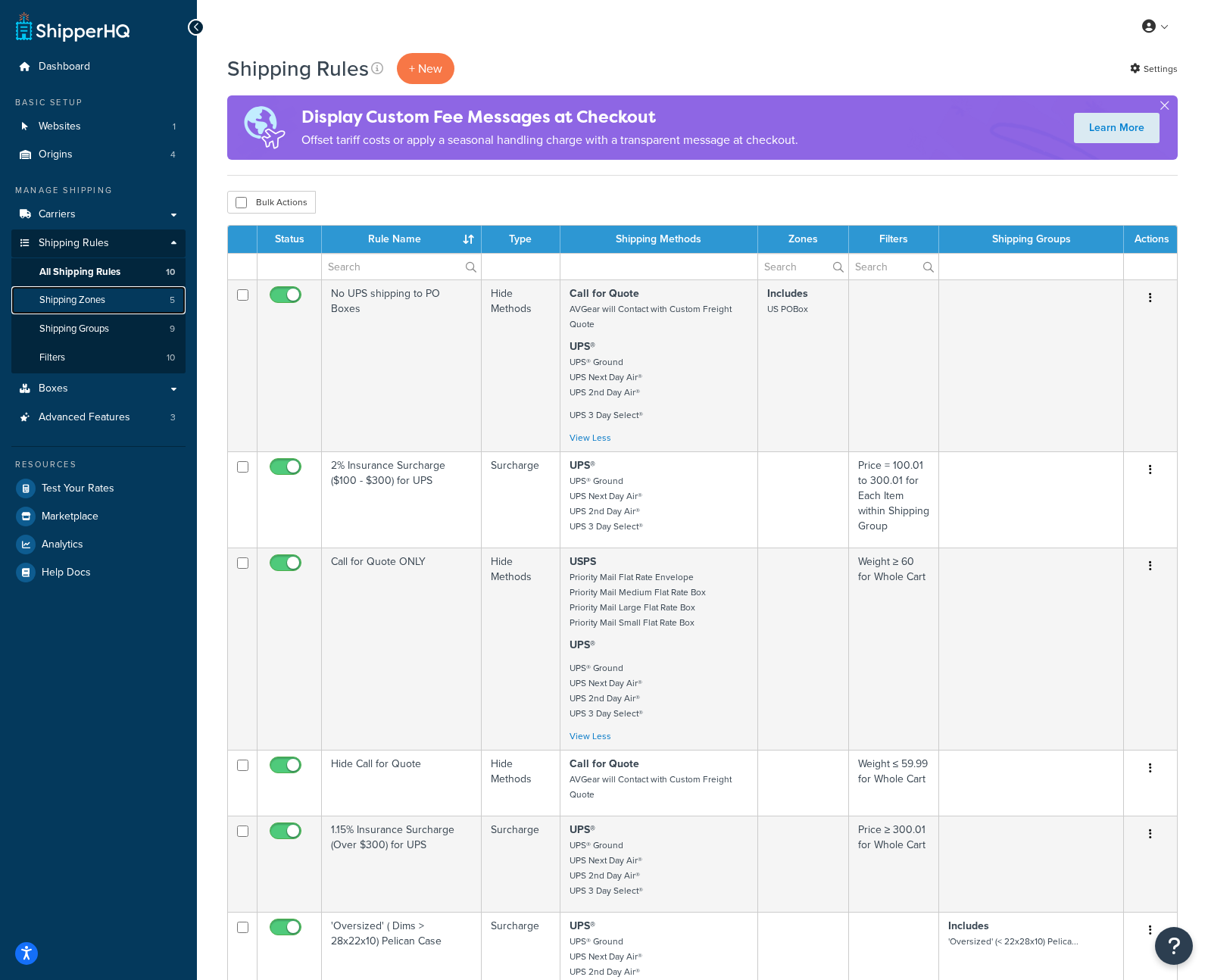
click at [121, 301] on link "Shipping Zones 5" at bounding box center [98, 300] width 174 height 28
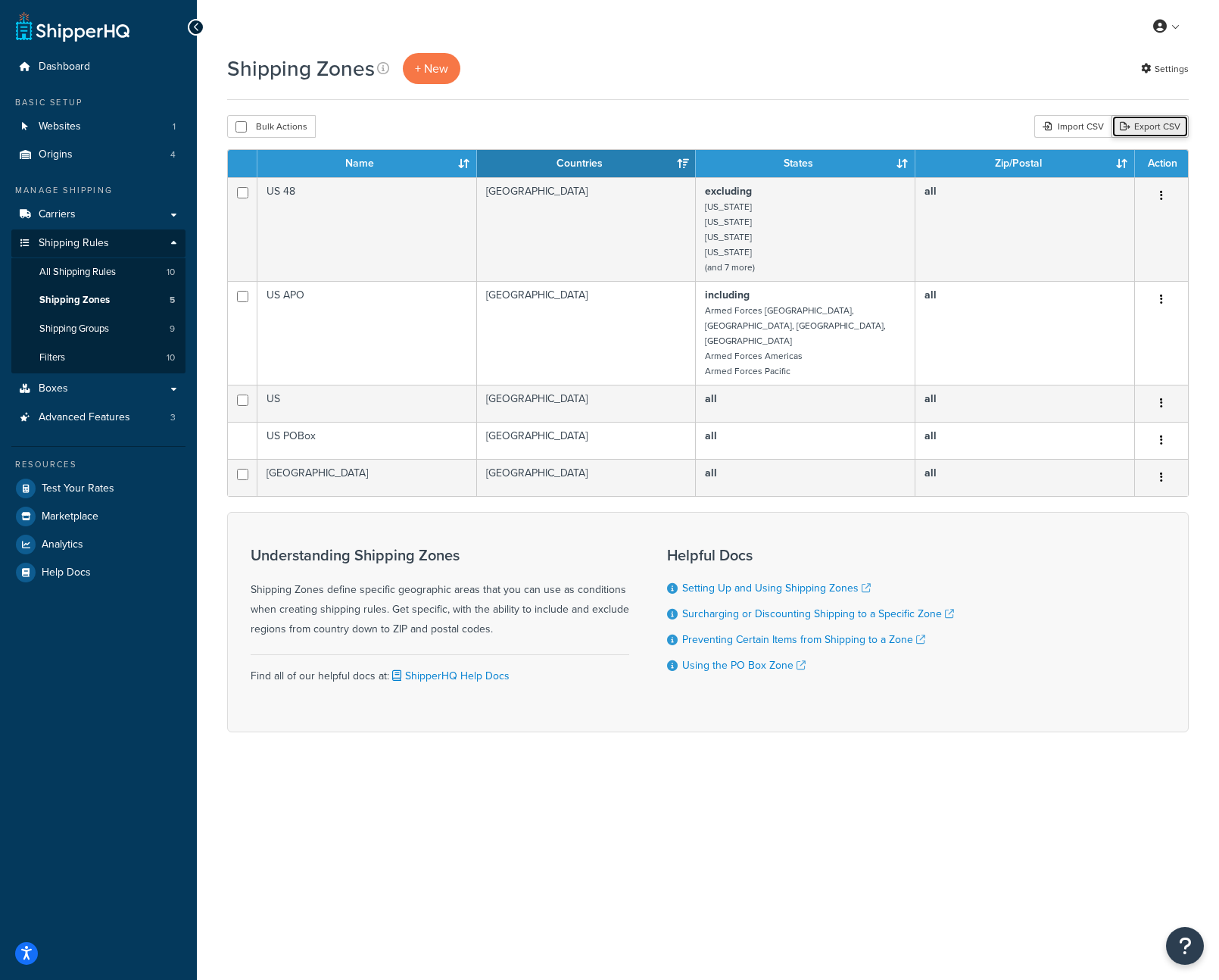
click at [1163, 128] on link "Export CSV" at bounding box center [1150, 127] width 77 height 23
click at [88, 329] on span "Shipping Groups" at bounding box center [74, 329] width 70 height 13
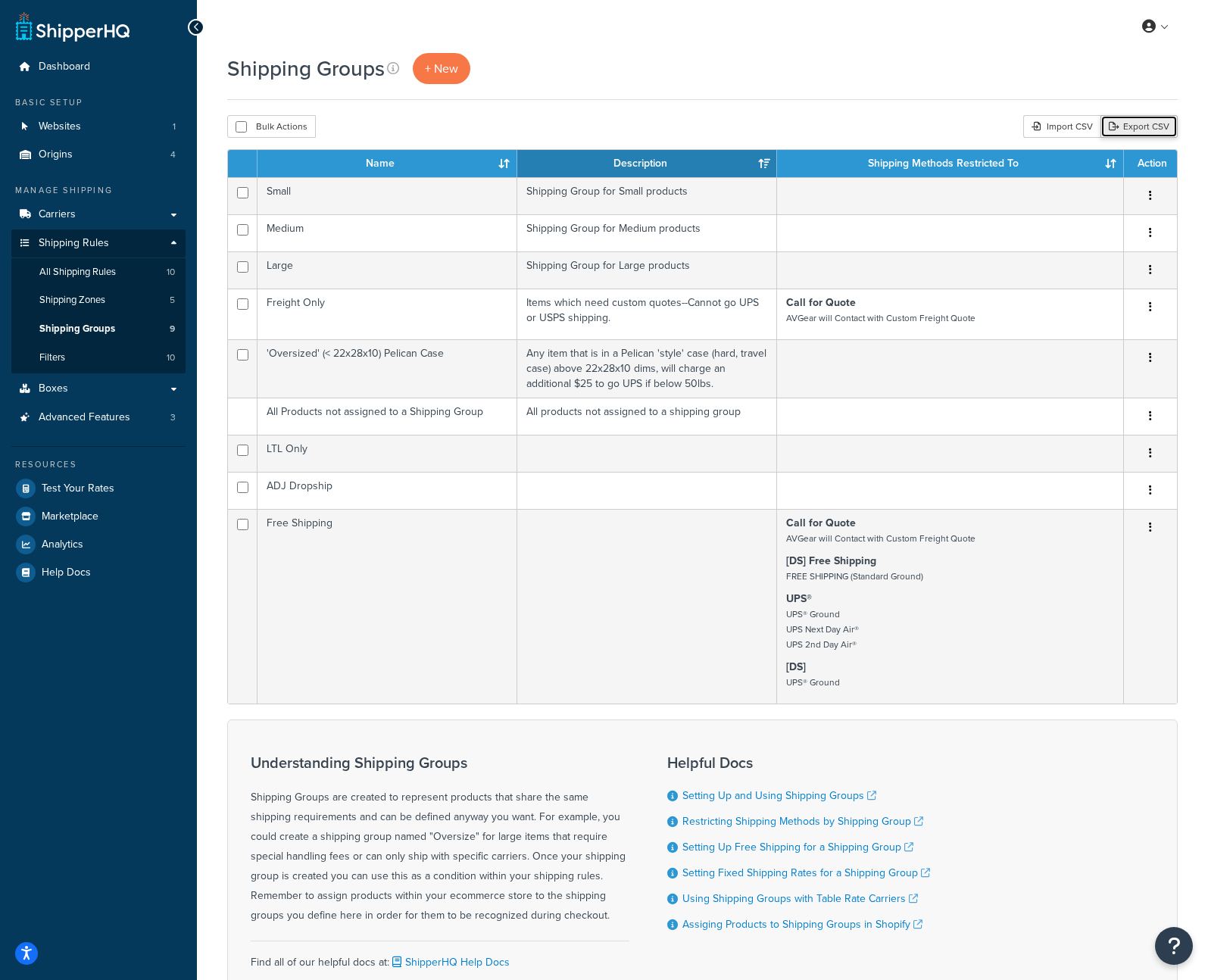
click at [1158, 127] on link "Export CSV" at bounding box center [1139, 127] width 77 height 23
click at [69, 358] on link "Filters 10" at bounding box center [98, 358] width 174 height 28
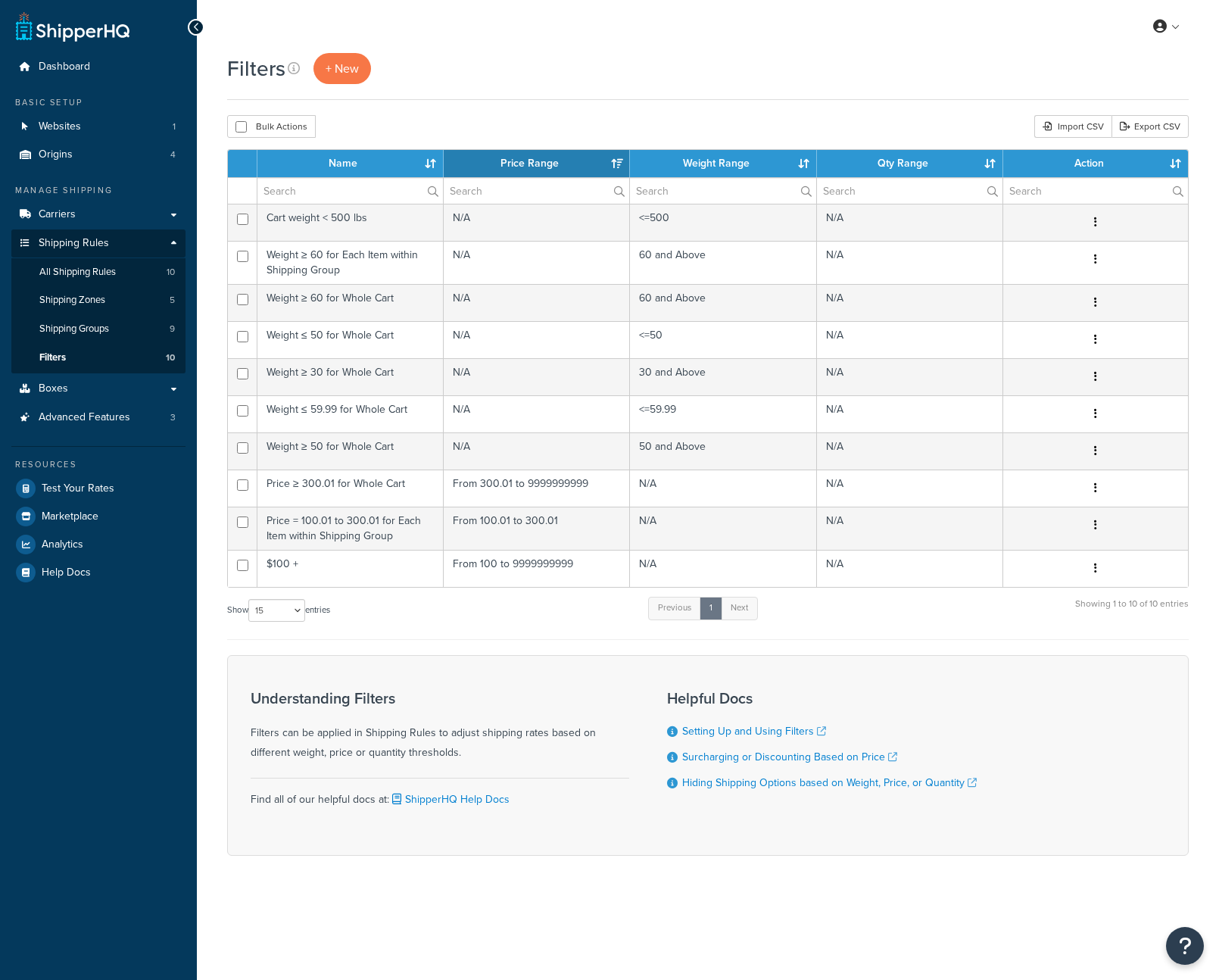
select select "15"
click at [1157, 132] on link "Export CSV" at bounding box center [1150, 127] width 77 height 23
click at [82, 397] on link "Boxes" at bounding box center [98, 388] width 174 height 28
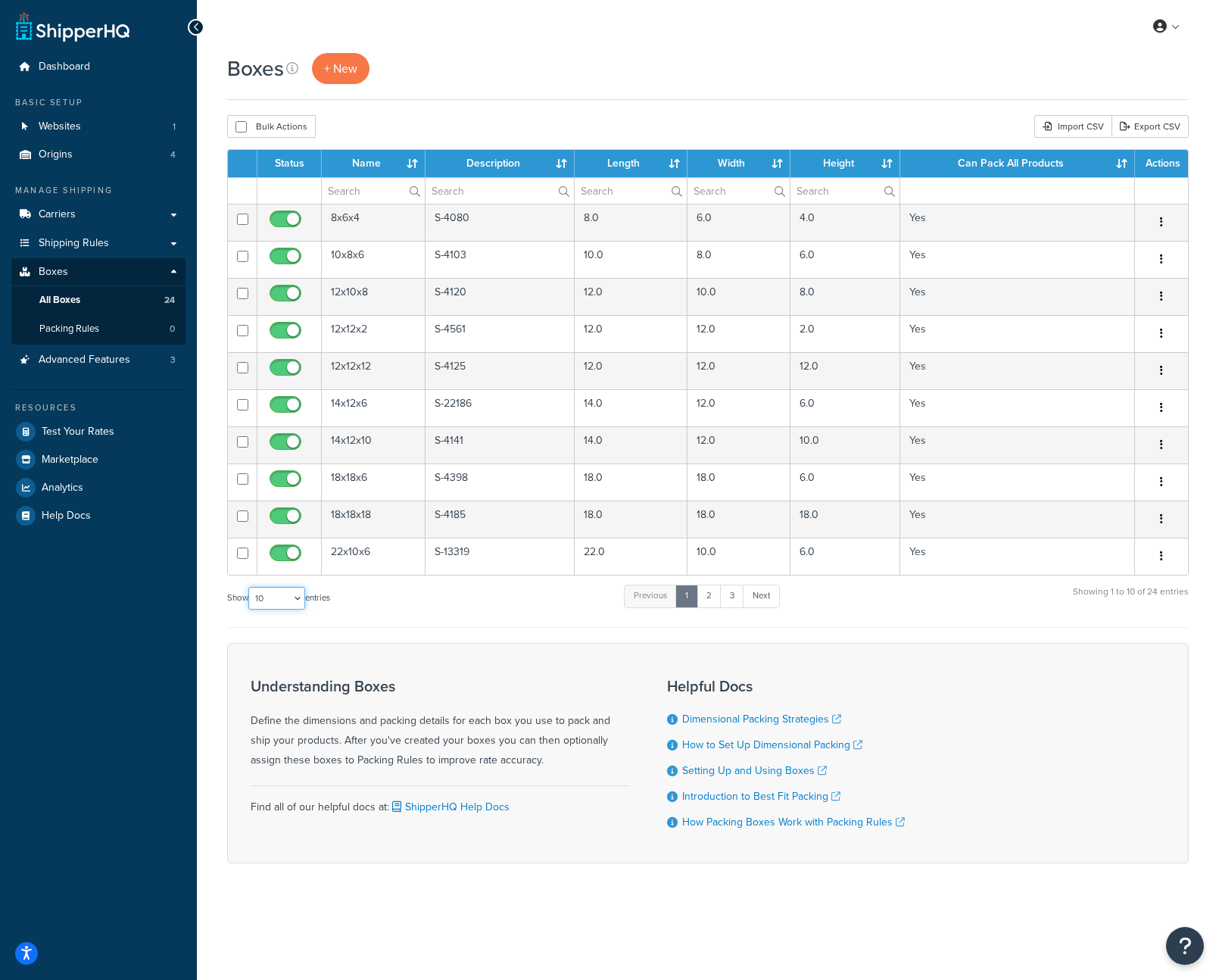
click at [276, 603] on select "10 15 25 50 100 1000" at bounding box center [276, 598] width 57 height 23
select select "1000"
click at [250, 587] on select "10 15 25 50 100 1000" at bounding box center [276, 598] width 57 height 23
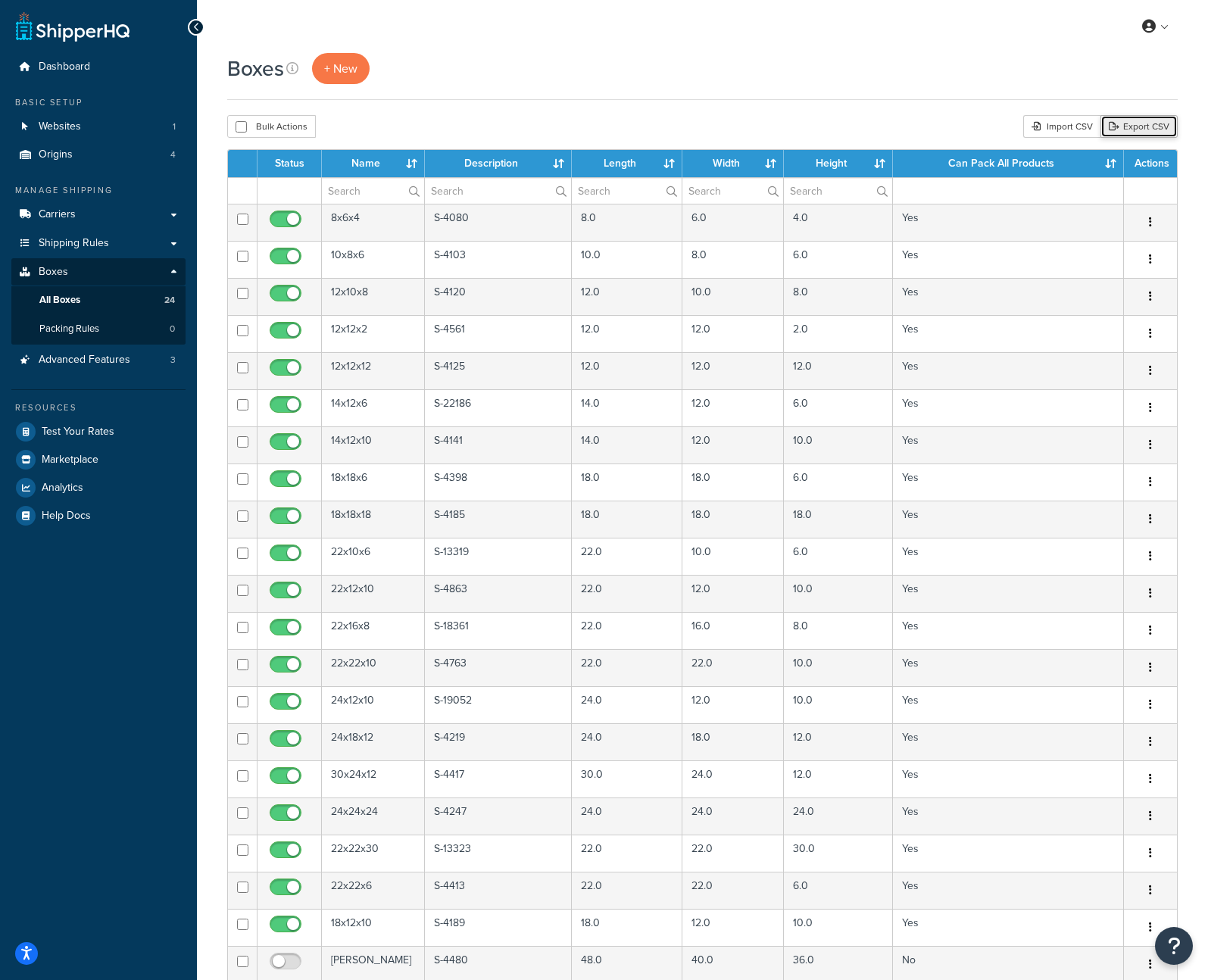
click at [1150, 125] on link "Export CSV" at bounding box center [1139, 127] width 77 height 23
